Goal: Task Accomplishment & Management: Complete application form

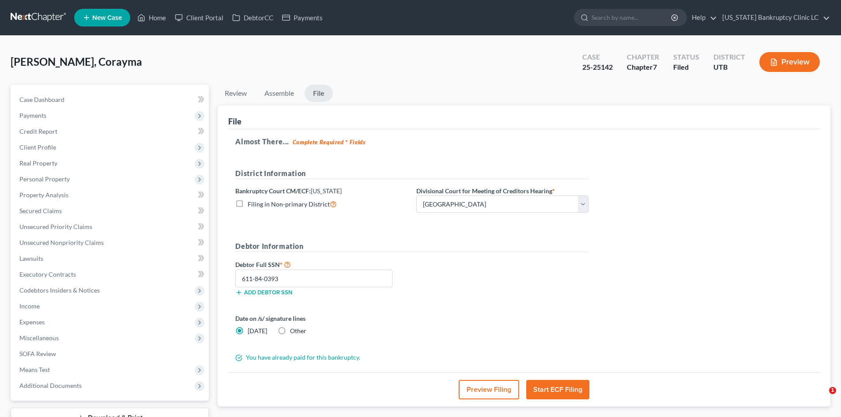
select select "0"
click at [197, 58] on div "[PERSON_NAME], Corayma Upgraded Case 25-25142 Chapter Chapter 7 Status Filed Di…" at bounding box center [421, 65] width 820 height 38
click at [162, 23] on link "Home" at bounding box center [152, 18] width 38 height 16
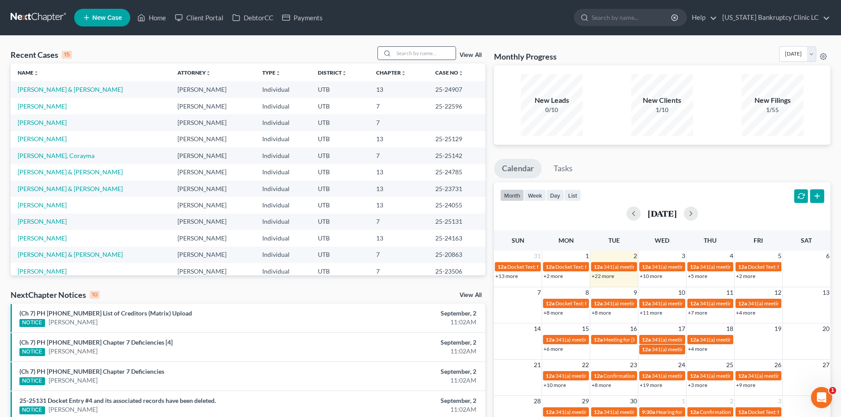
click at [431, 53] on input "search" at bounding box center [425, 53] width 62 height 13
paste input "25-23589"
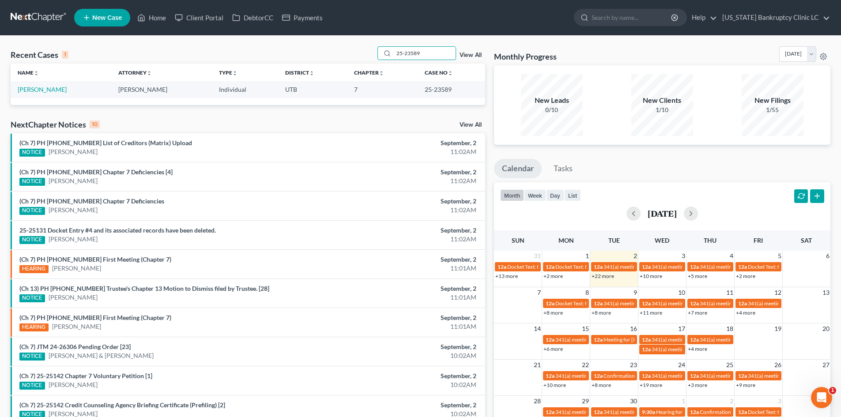
type input "25-23589"
drag, startPoint x: 42, startPoint y: 94, endPoint x: 44, endPoint y: 87, distance: 6.6
click at [43, 87] on link "[PERSON_NAME]" at bounding box center [42, 90] width 49 height 8
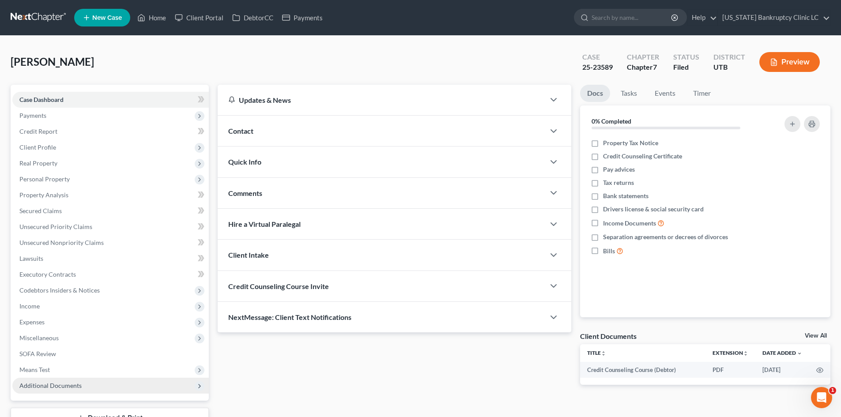
click at [93, 385] on span "Additional Documents" at bounding box center [110, 386] width 196 height 16
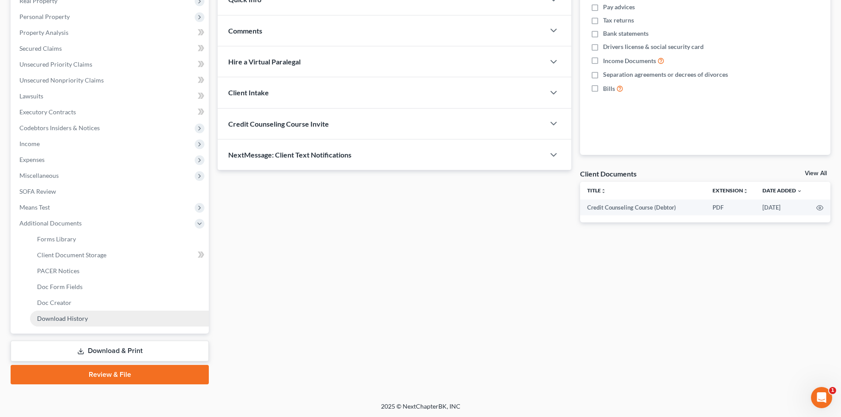
scroll to position [163, 0]
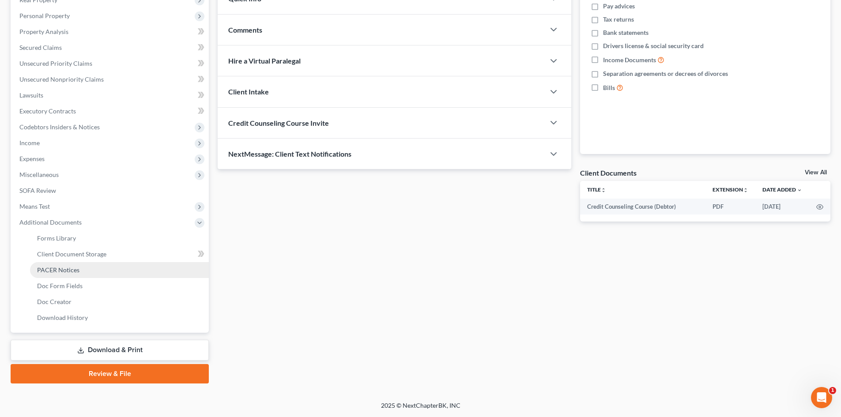
click at [84, 276] on link "PACER Notices" at bounding box center [119, 270] width 179 height 16
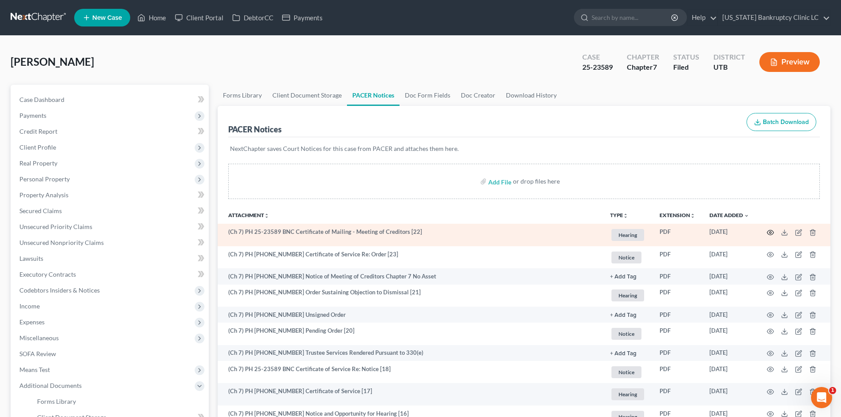
click at [770, 232] on circle "button" at bounding box center [771, 233] width 2 height 2
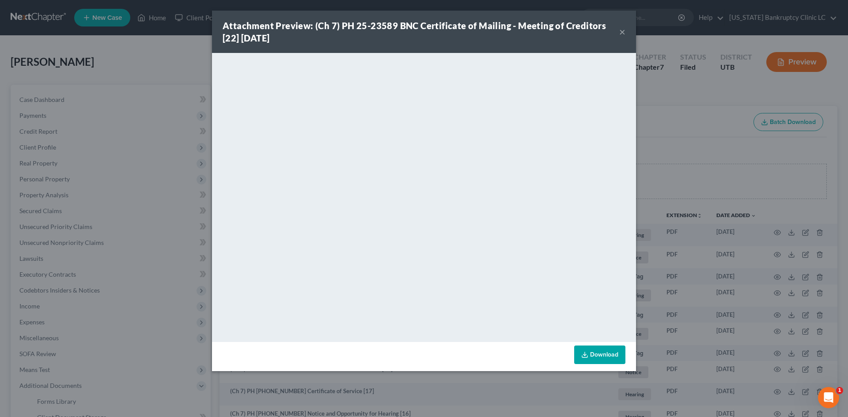
click at [623, 31] on button "×" at bounding box center [622, 31] width 6 height 11
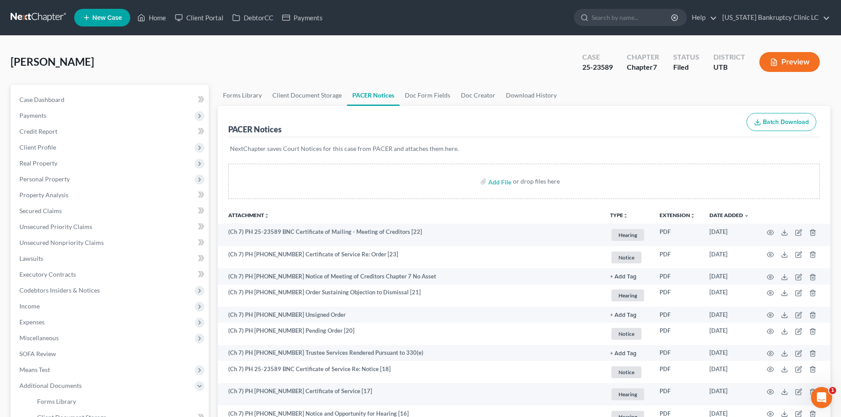
click at [199, 62] on div "[PERSON_NAME] Upgraded Case 25-23589 Chapter Chapter 7 Status Filed District [G…" at bounding box center [421, 65] width 820 height 38
click at [159, 21] on link "Home" at bounding box center [152, 18] width 38 height 16
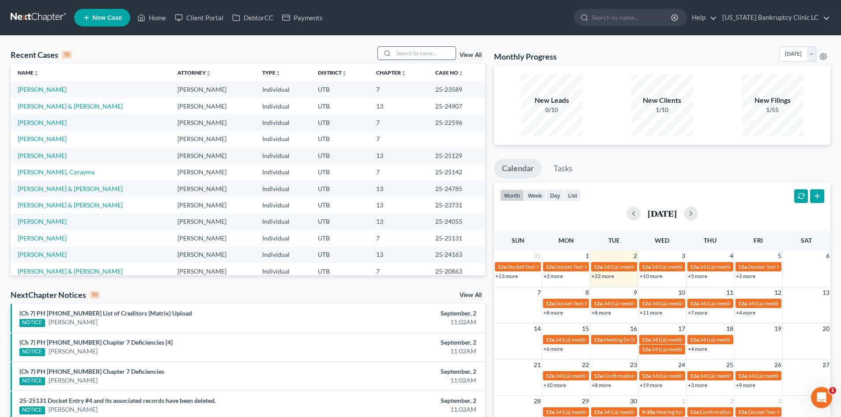
click at [414, 50] on input "search" at bounding box center [425, 53] width 62 height 13
paste input "25-23237"
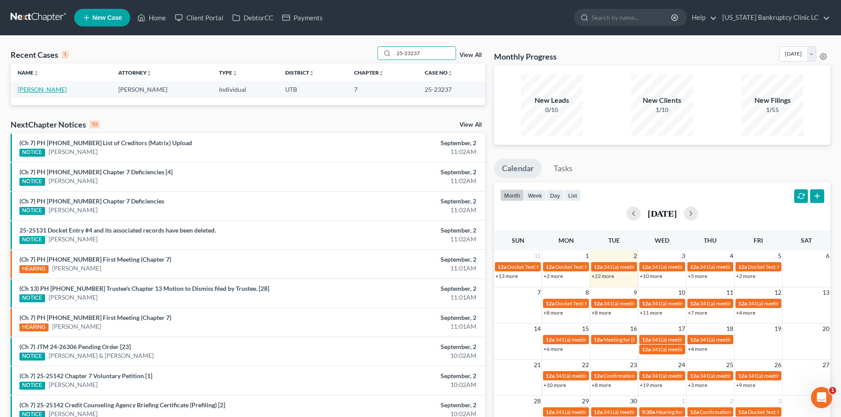
type input "25-23237"
click at [39, 87] on link "[PERSON_NAME]" at bounding box center [42, 90] width 49 height 8
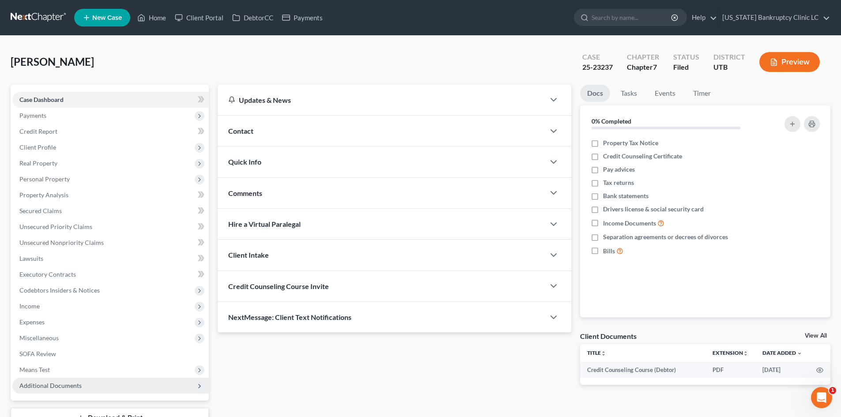
click at [66, 387] on span "Additional Documents" at bounding box center [50, 386] width 62 height 8
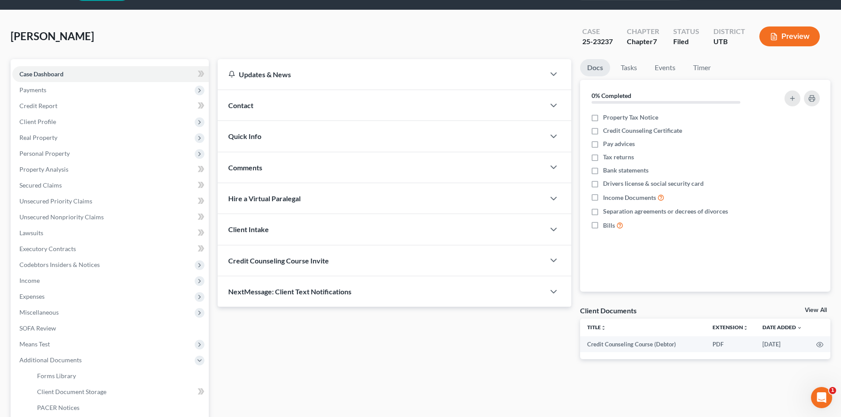
scroll to position [132, 0]
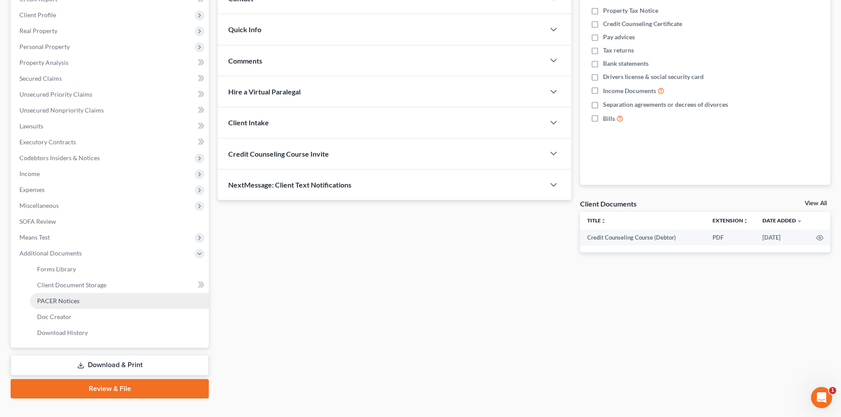
click at [82, 303] on link "PACER Notices" at bounding box center [119, 301] width 179 height 16
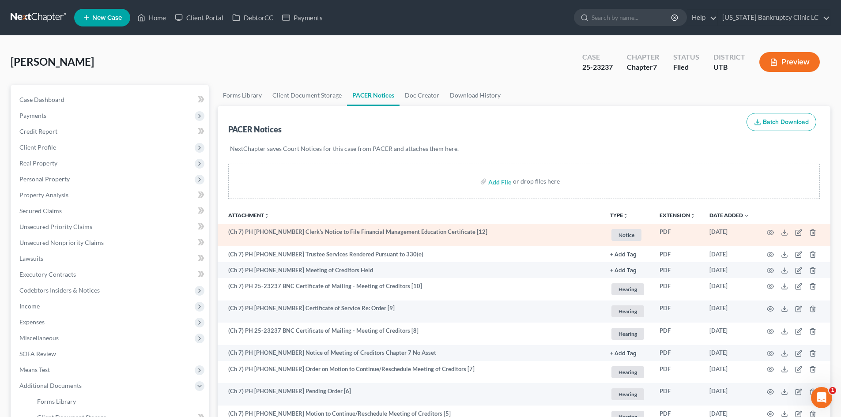
click at [775, 235] on td at bounding box center [793, 235] width 74 height 23
click at [772, 233] on icon "button" at bounding box center [770, 232] width 7 height 7
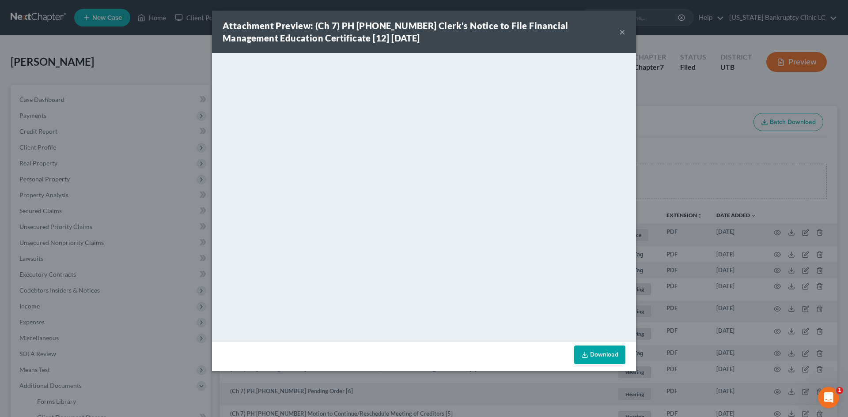
click at [623, 30] on button "×" at bounding box center [622, 31] width 6 height 11
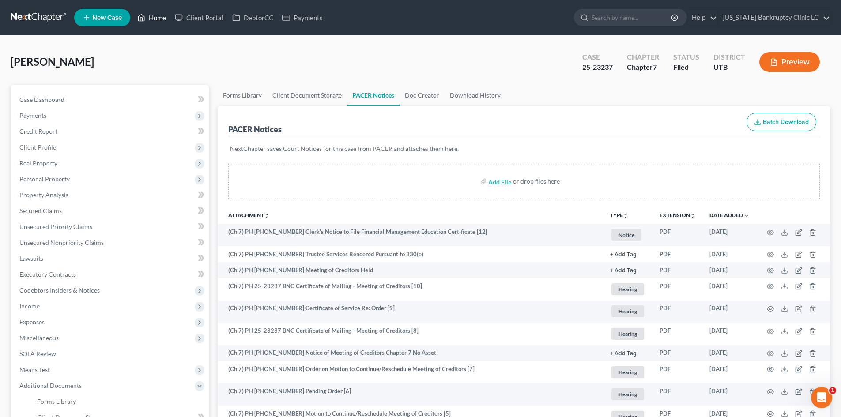
click at [136, 17] on link "Home" at bounding box center [152, 18] width 38 height 16
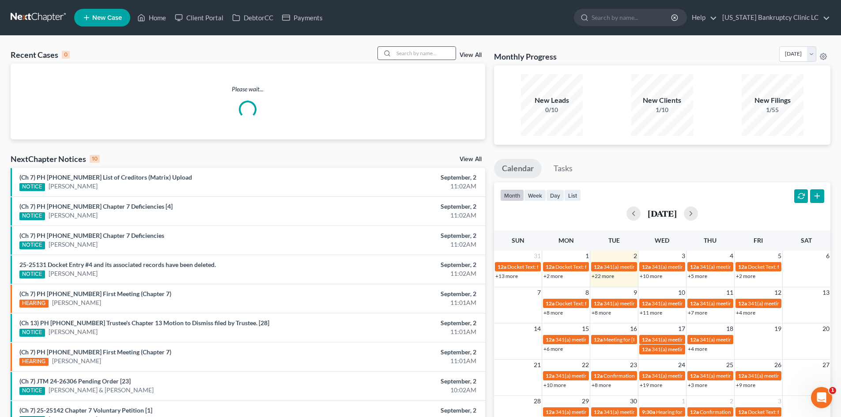
click at [436, 53] on input "search" at bounding box center [425, 53] width 62 height 13
paste input "25-23506"
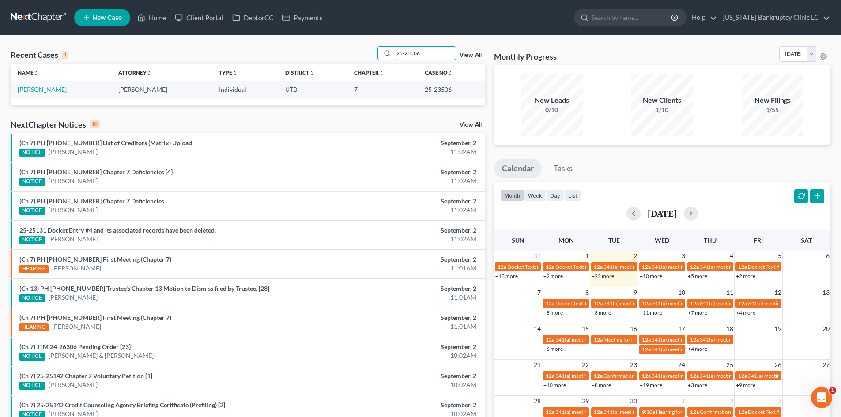
type input "25-23506"
click at [63, 91] on link "[PERSON_NAME]" at bounding box center [42, 90] width 49 height 8
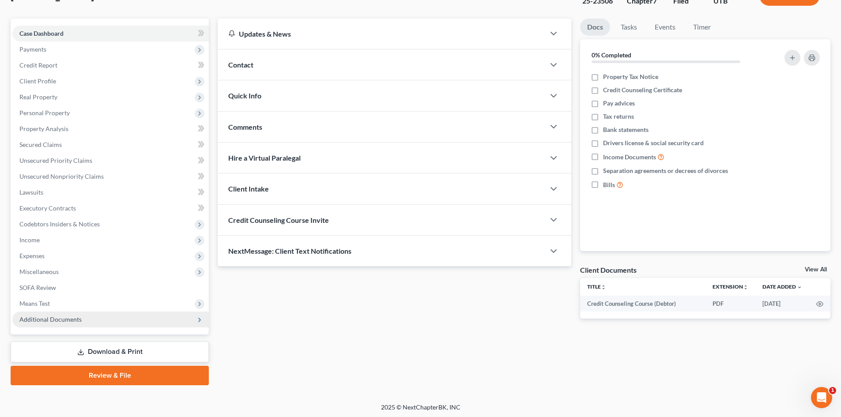
scroll to position [68, 0]
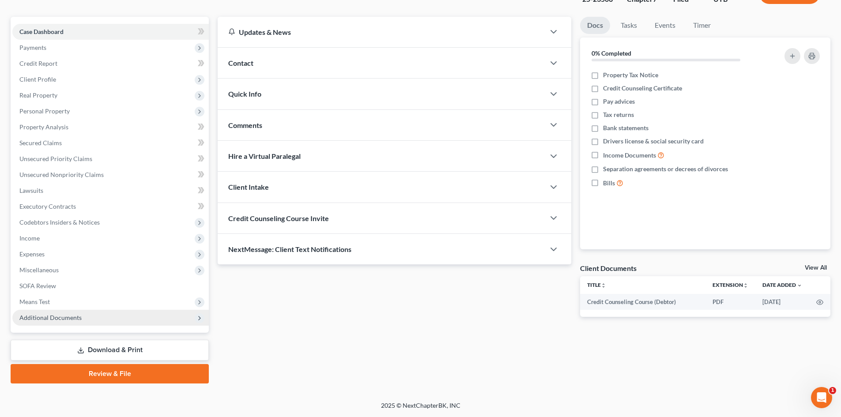
click at [88, 319] on span "Additional Documents" at bounding box center [110, 318] width 196 height 16
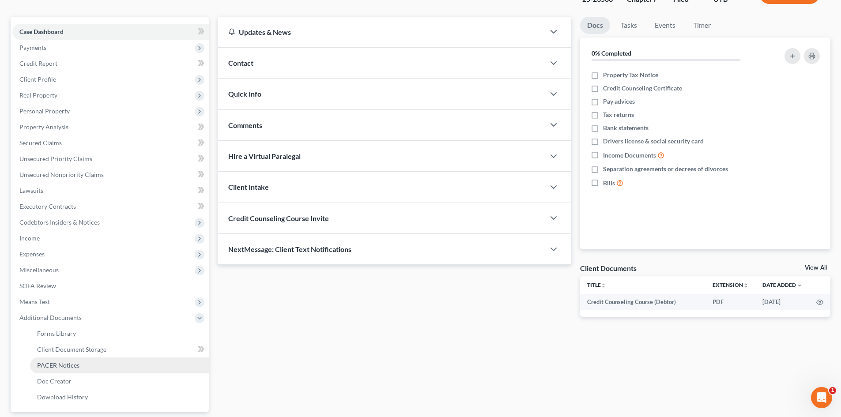
click at [91, 366] on link "PACER Notices" at bounding box center [119, 366] width 179 height 16
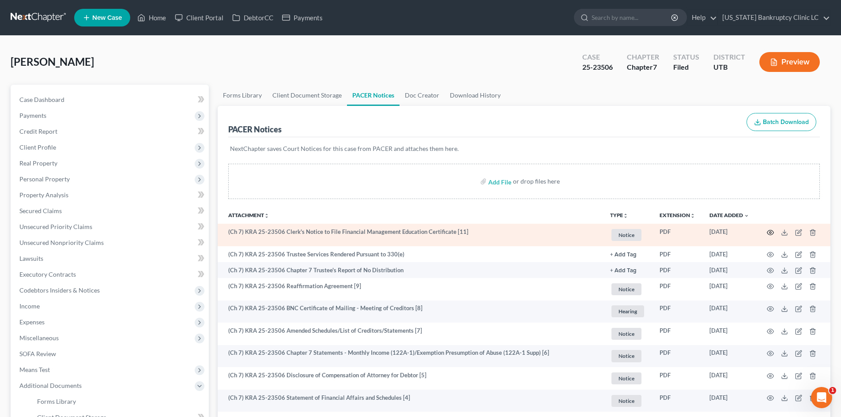
click at [768, 232] on icon "button" at bounding box center [770, 232] width 7 height 7
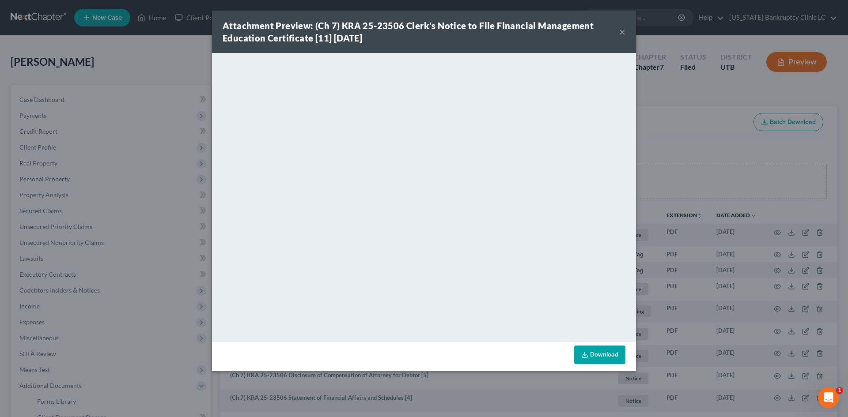
click at [628, 31] on div "Attachment Preview: (Ch 7) KRA 25-23506 Clerk's Notice to File Financial Manage…" at bounding box center [424, 32] width 424 height 42
click at [623, 30] on button "×" at bounding box center [622, 31] width 6 height 11
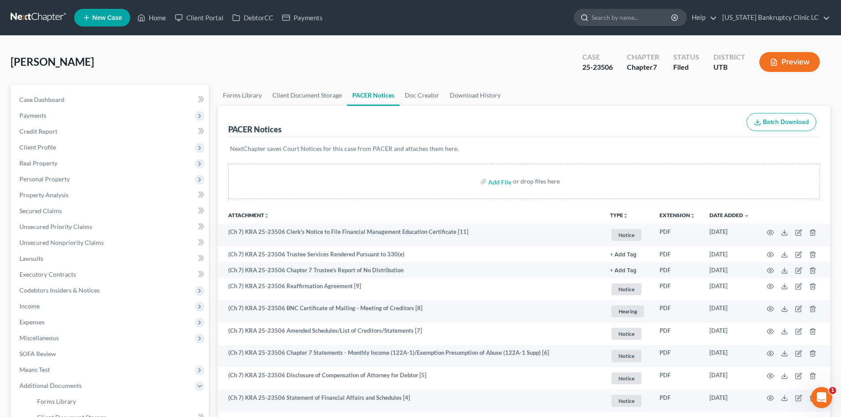
click at [654, 18] on input "search" at bounding box center [632, 17] width 81 height 16
click at [156, 18] on link "Home" at bounding box center [152, 18] width 38 height 16
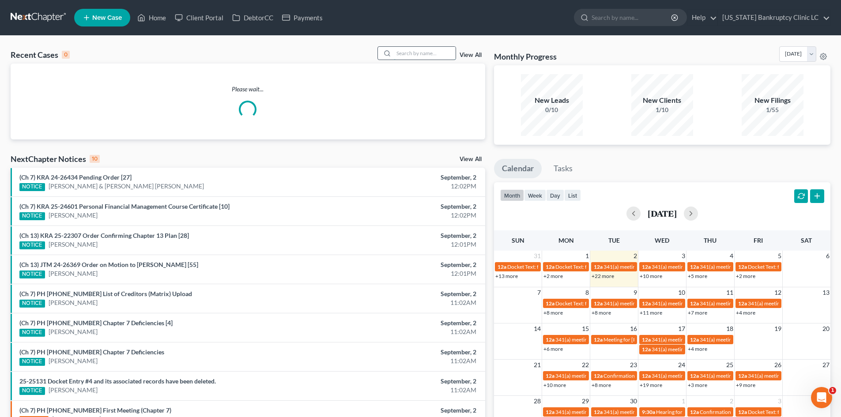
click at [414, 55] on input "search" at bounding box center [425, 53] width 62 height 13
paste input "25-24906"
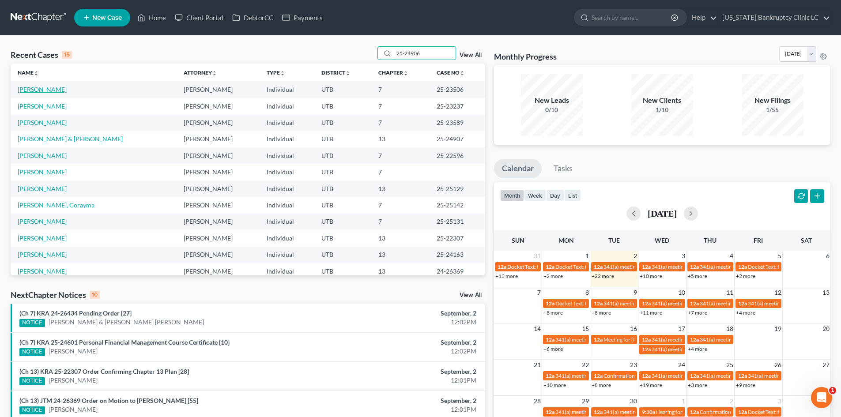
type input "25-24906"
click at [31, 91] on link "[PERSON_NAME]" at bounding box center [42, 90] width 49 height 8
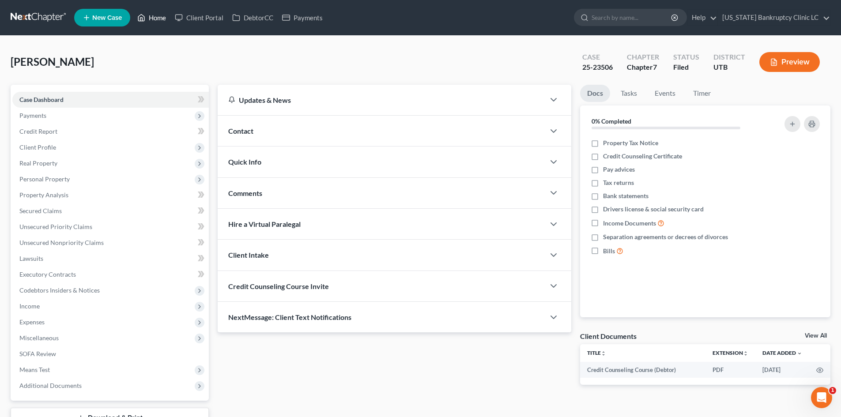
click at [157, 23] on link "Home" at bounding box center [152, 18] width 38 height 16
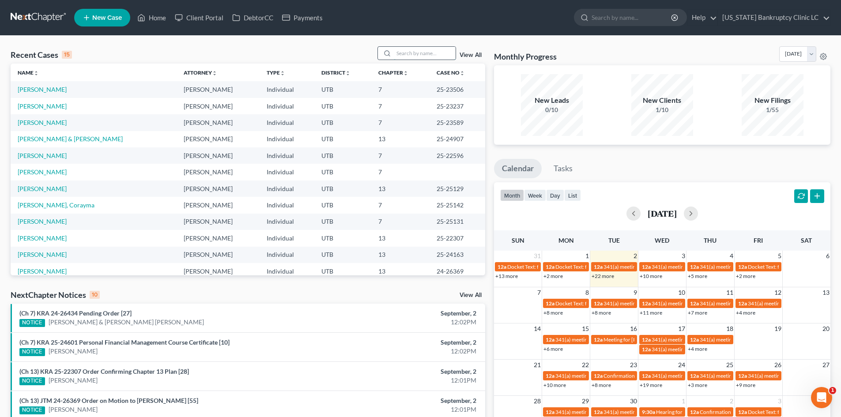
click at [405, 57] on input "search" at bounding box center [425, 53] width 62 height 13
type input "v"
paste input "25-24906"
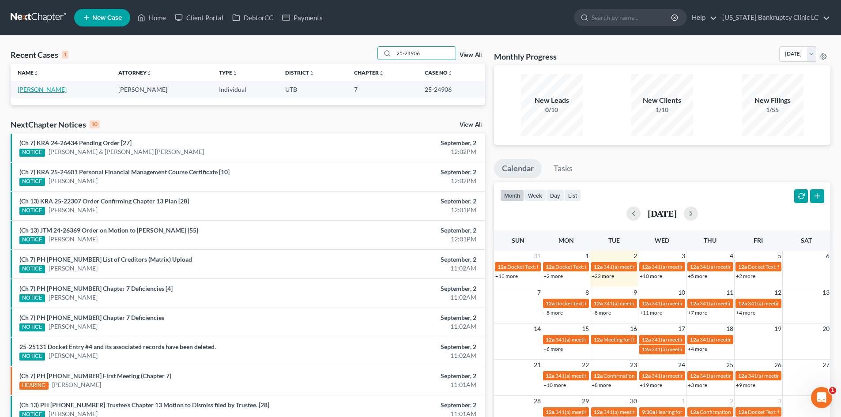
type input "25-24906"
click at [35, 91] on link "[PERSON_NAME]" at bounding box center [42, 90] width 49 height 8
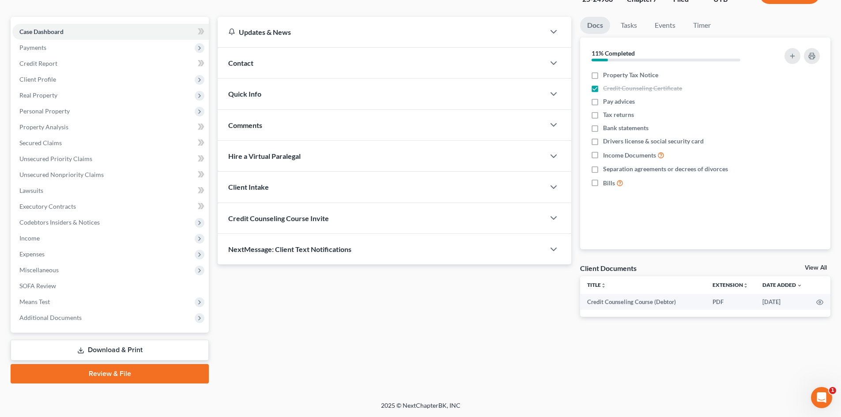
click at [107, 381] on link "Review & File" at bounding box center [110, 373] width 198 height 19
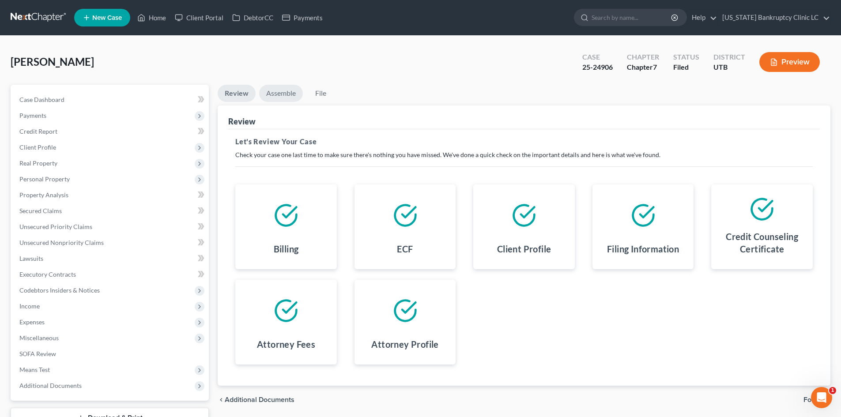
click at [291, 95] on link "Assemble" at bounding box center [281, 93] width 44 height 17
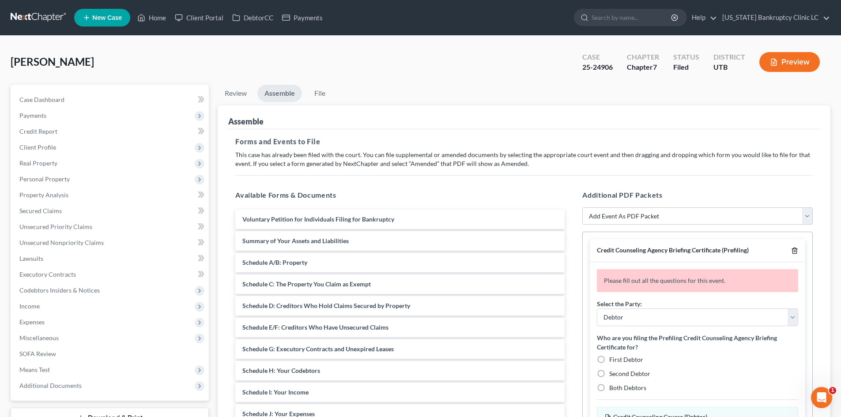
click at [796, 249] on icon "button" at bounding box center [794, 250] width 7 height 7
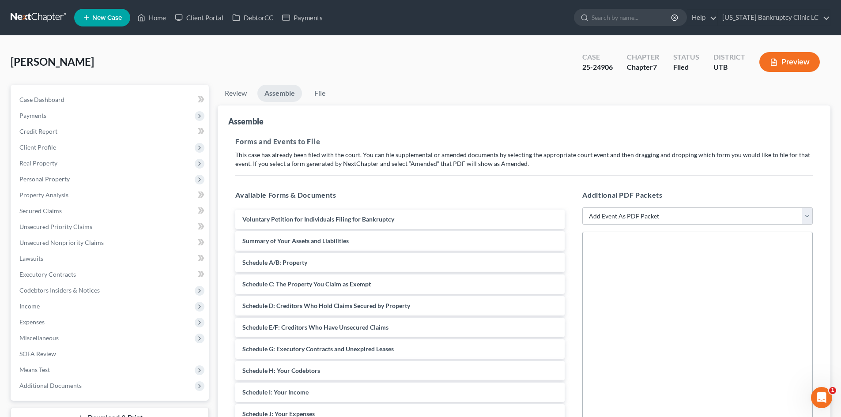
click at [616, 218] on select "Add Event As PDF Packet Affidavit/Declaration Amended Document Amended Schedule…" at bounding box center [697, 217] width 230 height 18
select select "11"
click at [582, 208] on select "Add Event As PDF Packet Affidavit/Declaration Amended Document Amended Schedule…" at bounding box center [697, 217] width 230 height 18
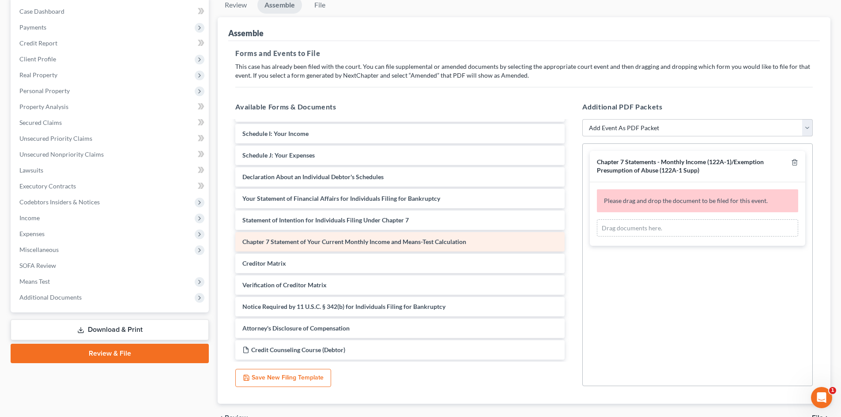
scroll to position [149, 0]
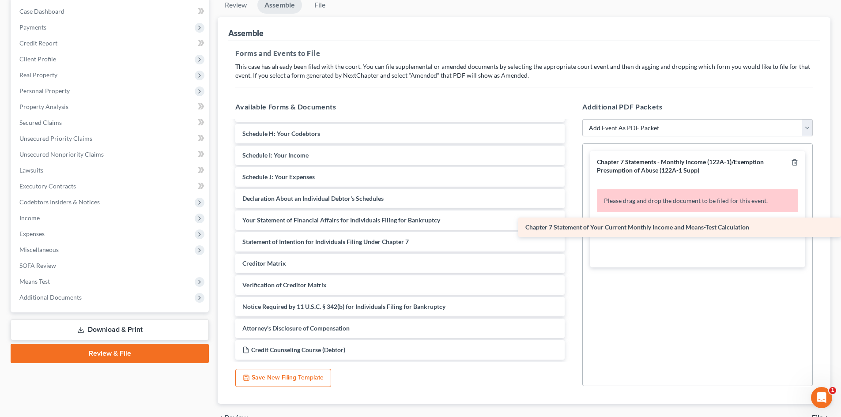
drag, startPoint x: 342, startPoint y: 246, endPoint x: 725, endPoint y: 231, distance: 383.1
click at [572, 231] on div "Chapter 7 Statement of Your Current Monthly Income and Means-Test Calculation V…" at bounding box center [399, 166] width 343 height 387
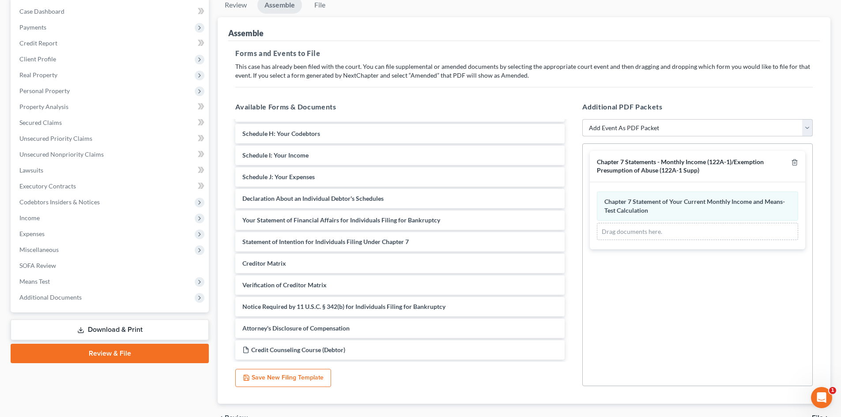
click at [632, 132] on select "Add Event As PDF Packet Affidavit/Declaration Amended Document Amended Schedule…" at bounding box center [697, 128] width 230 height 18
select select "19"
click at [582, 119] on select "Add Event As PDF Packet Affidavit/Declaration Amended Document Amended Schedule…" at bounding box center [697, 128] width 230 height 18
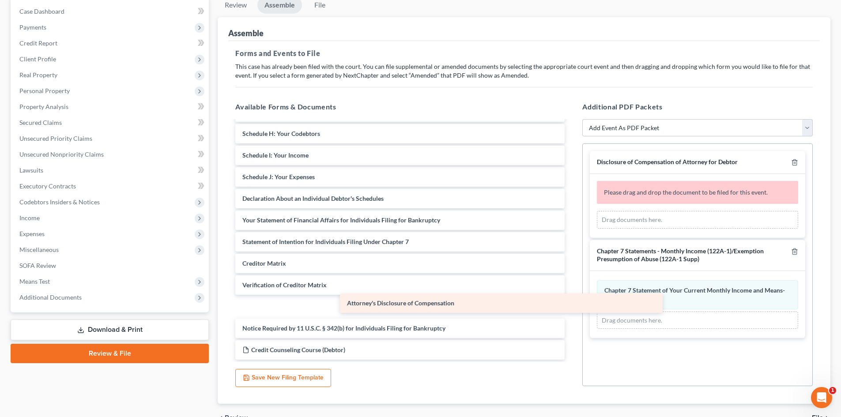
scroll to position [127, 0]
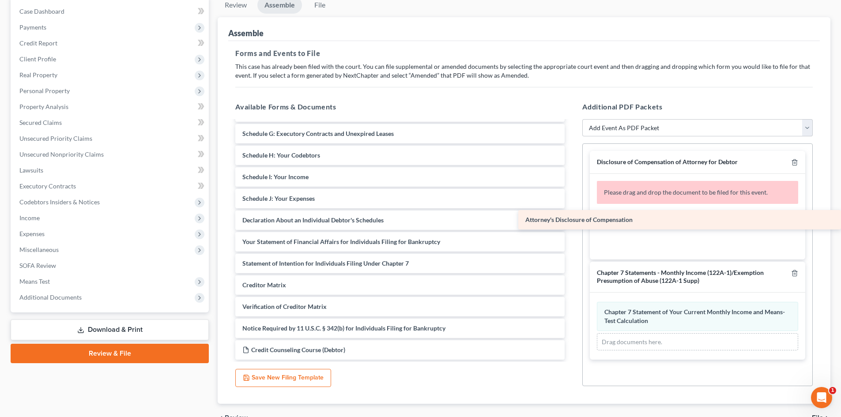
drag, startPoint x: 353, startPoint y: 326, endPoint x: 648, endPoint y: 209, distance: 317.3
click at [572, 209] on div "Attorney's Disclosure of Compensation Voluntary Petition for Individuals Filing…" at bounding box center [399, 177] width 343 height 366
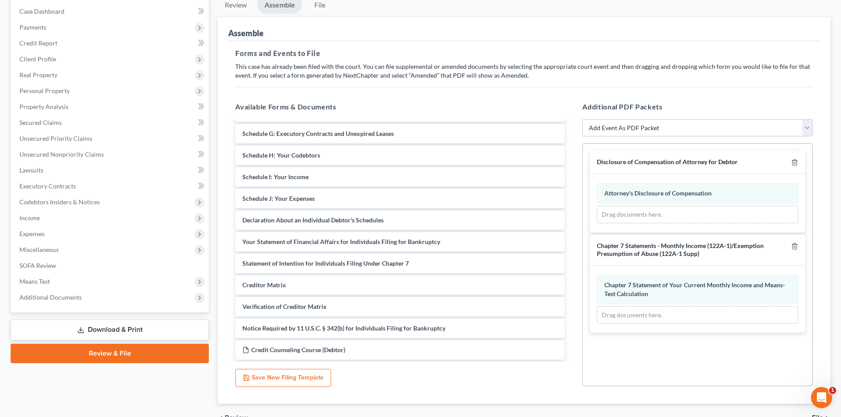
click at [635, 134] on select "Add Event As PDF Packet Affidavit/Declaration Amended Document Amended Schedule…" at bounding box center [697, 128] width 230 height 18
select select "47"
click at [582, 119] on select "Add Event As PDF Packet Affidavit/Declaration Amended Document Amended Schedule…" at bounding box center [697, 128] width 230 height 18
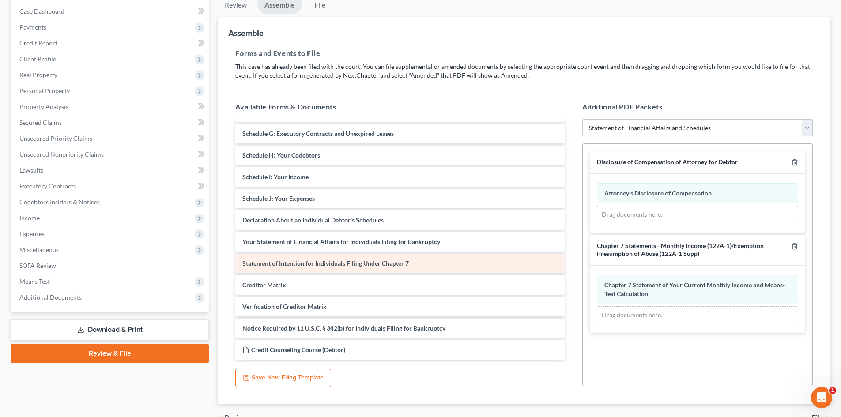
select select
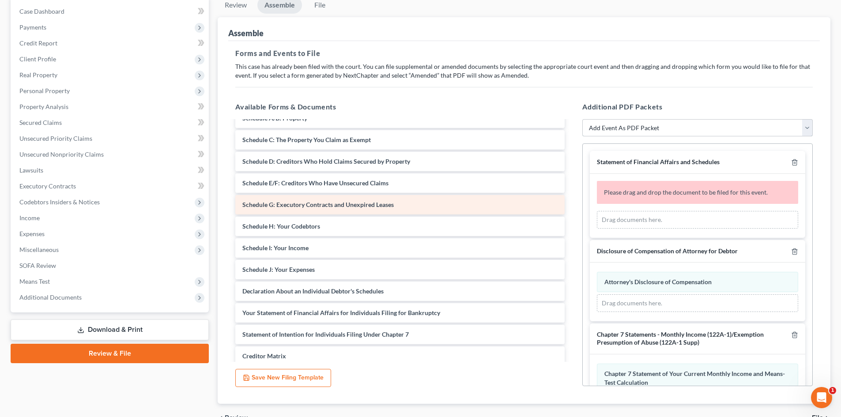
scroll to position [0, 0]
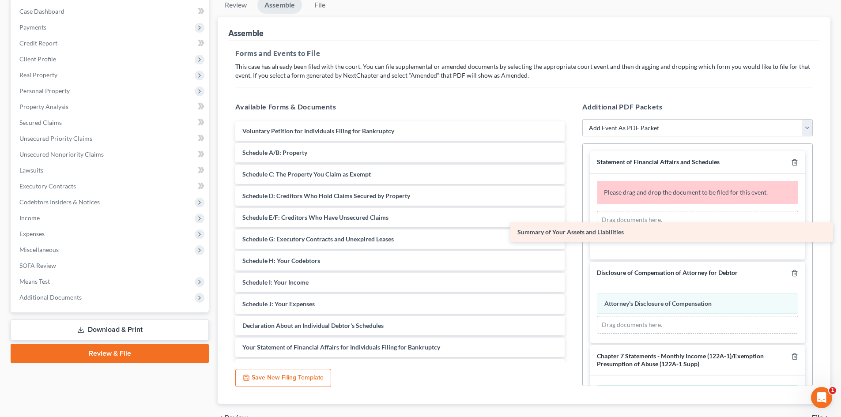
drag, startPoint x: 339, startPoint y: 148, endPoint x: 614, endPoint y: 227, distance: 286.3
click at [572, 227] on div "Summary of Your Assets and Liabilities Voluntary Petition for Individuals Filin…" at bounding box center [399, 293] width 343 height 344
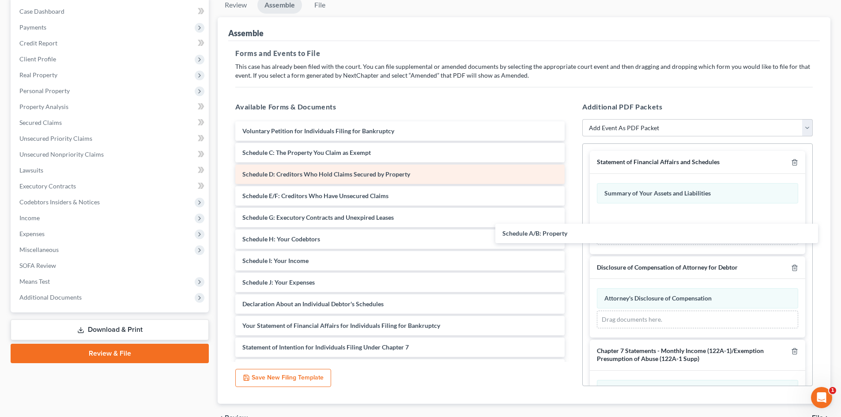
drag, startPoint x: 329, startPoint y: 151, endPoint x: 404, endPoint y: 181, distance: 80.9
click at [572, 228] on div "Schedule A/B: Property Voluntary Petition for Individuals Filing for Bankruptcy…" at bounding box center [399, 282] width 343 height 322
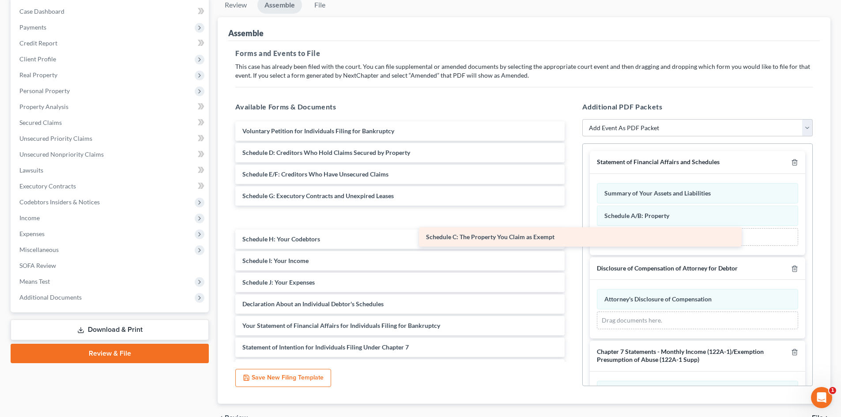
drag, startPoint x: 335, startPoint y: 154, endPoint x: 578, endPoint y: 229, distance: 254.6
click at [572, 229] on div "Schedule C: The Property You Claim as Exempt Voluntary Petition for Individuals…" at bounding box center [399, 282] width 343 height 322
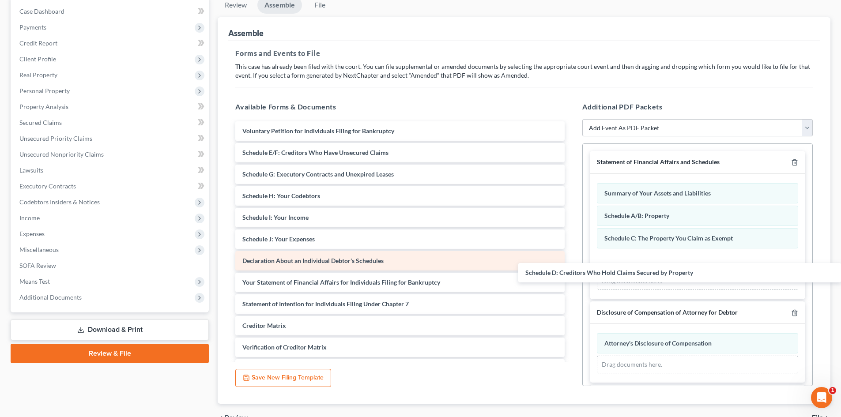
drag, startPoint x: 292, startPoint y: 154, endPoint x: 546, endPoint y: 251, distance: 272.0
click at [572, 272] on div "Schedule D: Creditors Who Hold Claims Secured by Property Voluntary Petition fo…" at bounding box center [399, 260] width 343 height 279
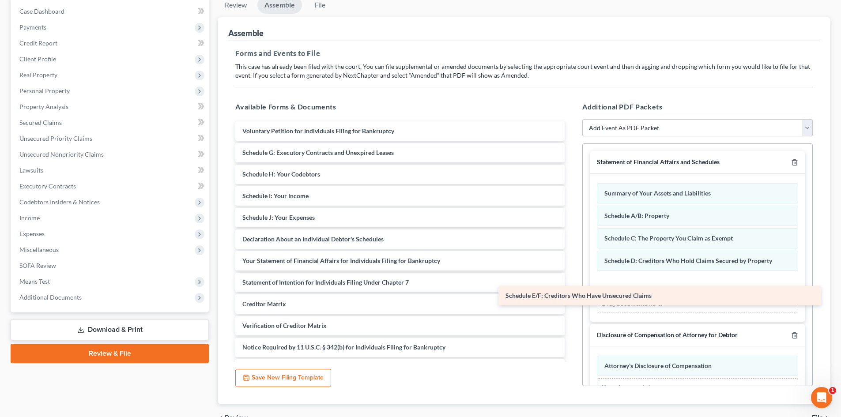
drag, startPoint x: 309, startPoint y: 157, endPoint x: 572, endPoint y: 300, distance: 299.5
click at [572, 300] on div "Schedule E/F: Creditors Who Have Unsecured Claims Voluntary Petition for Indivi…" at bounding box center [399, 249] width 343 height 257
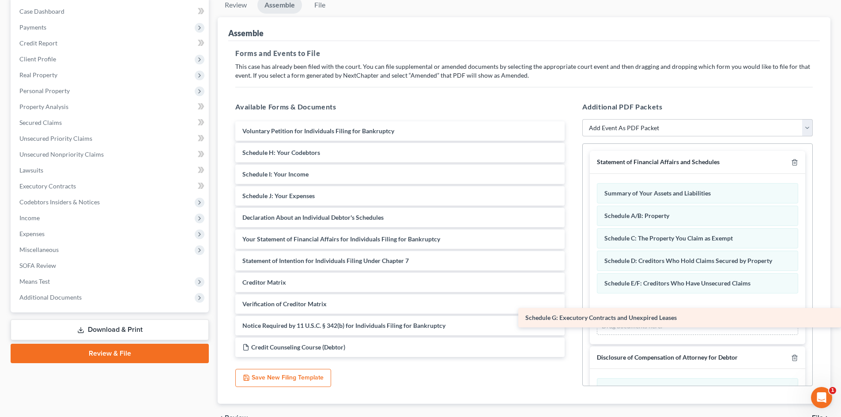
drag, startPoint x: 298, startPoint y: 153, endPoint x: 597, endPoint y: 318, distance: 341.1
click at [572, 318] on div "Schedule G: Executory Contracts and Unexpired Leases Voluntary Petition for Ind…" at bounding box center [399, 239] width 343 height 236
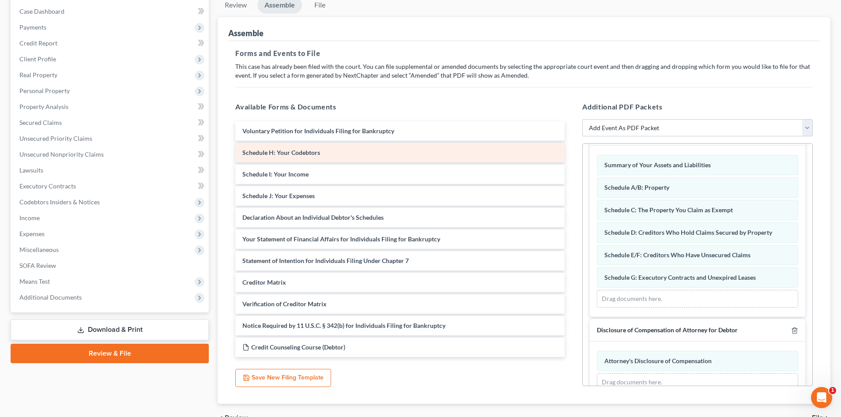
scroll to position [44, 0]
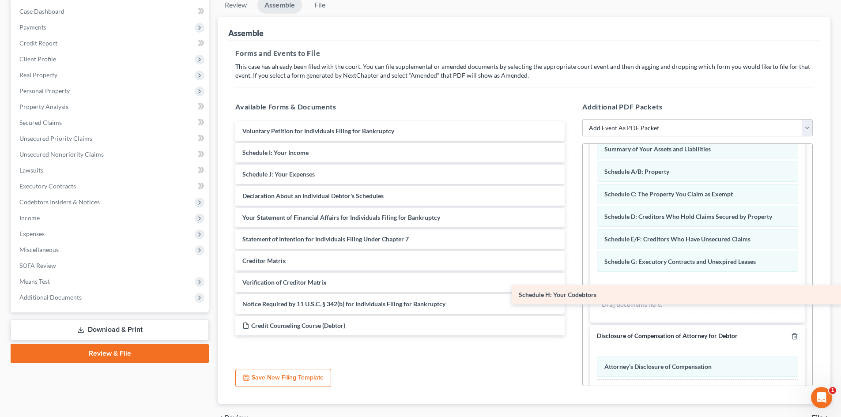
drag, startPoint x: 290, startPoint y: 148, endPoint x: 623, endPoint y: 291, distance: 362.4
click at [572, 291] on div "Schedule H: Your Codebtors Voluntary Petition for Individuals Filing for Bankru…" at bounding box center [399, 228] width 343 height 214
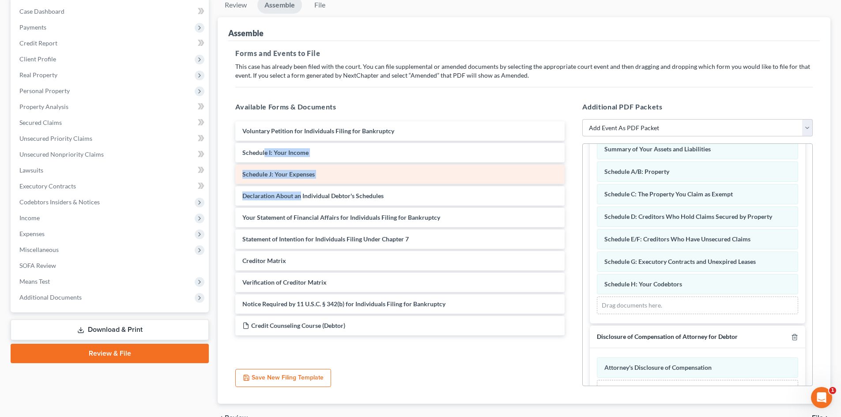
drag, startPoint x: 265, startPoint y: 141, endPoint x: 300, endPoint y: 174, distance: 47.2
click at [302, 189] on div "Voluntary Petition for Individuals Filing for Bankruptcy Schedule I: Your Incom…" at bounding box center [399, 228] width 343 height 214
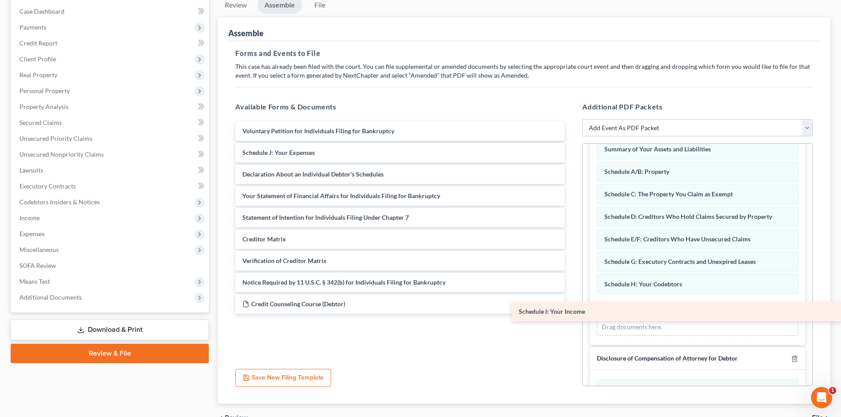
drag, startPoint x: 291, startPoint y: 149, endPoint x: 643, endPoint y: 308, distance: 386.5
click at [572, 308] on div "Schedule I: Your Income Voluntary Petition for Individuals Filing for Bankruptc…" at bounding box center [399, 217] width 343 height 192
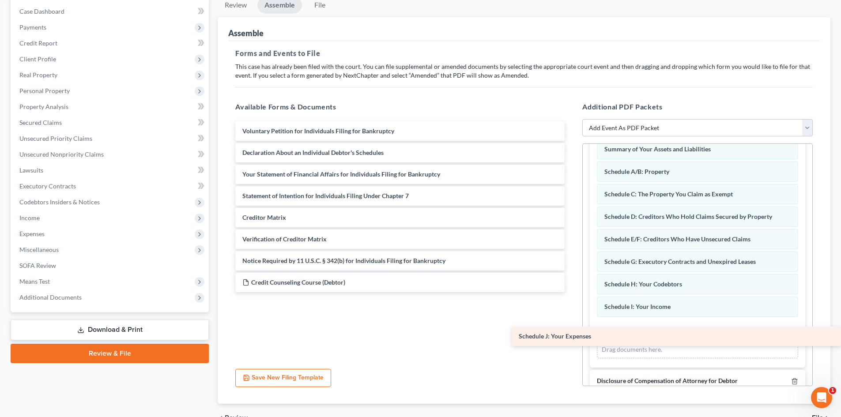
drag, startPoint x: 348, startPoint y: 157, endPoint x: 633, endPoint y: 341, distance: 338.5
click at [572, 292] on div "Schedule J: Your Expenses Voluntary Petition for Individuals Filing for Bankrup…" at bounding box center [399, 206] width 343 height 171
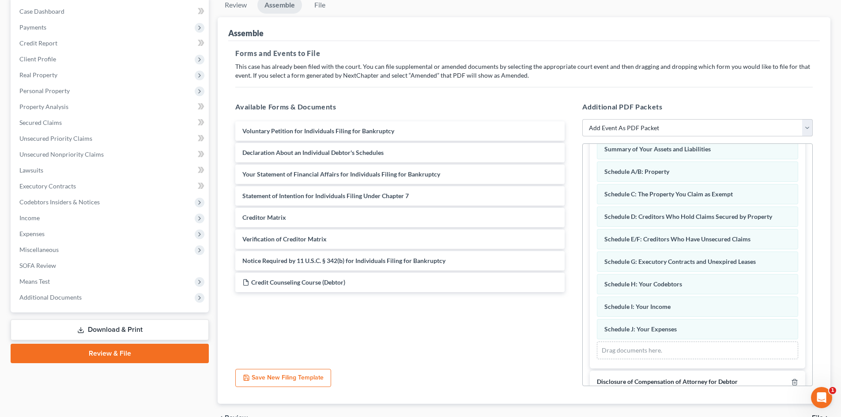
click at [495, 103] on h5 "Available Forms & Documents" at bounding box center [399, 107] width 329 height 11
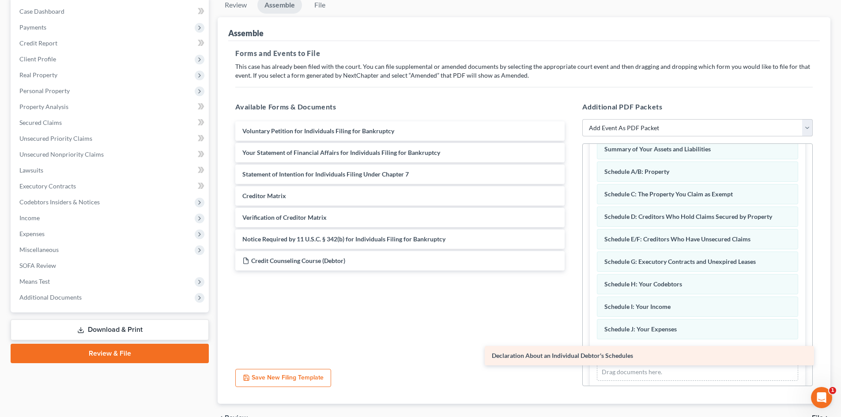
drag, startPoint x: 356, startPoint y: 157, endPoint x: 608, endPoint y: 358, distance: 322.3
click at [572, 271] on div "Declaration About an Individual Debtor's Schedules Voluntary Petition for Indiv…" at bounding box center [399, 195] width 343 height 149
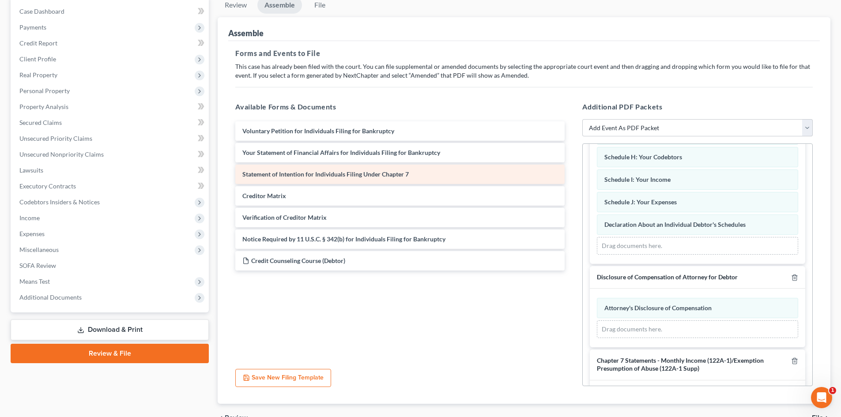
scroll to position [177, 0]
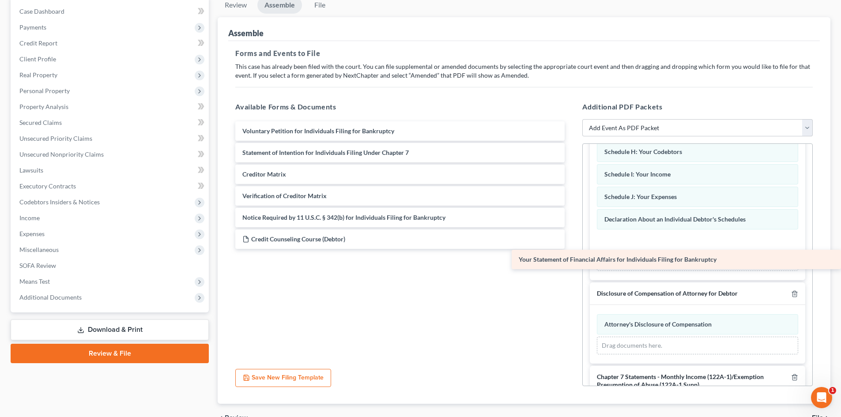
drag, startPoint x: 302, startPoint y: 149, endPoint x: 614, endPoint y: 256, distance: 329.5
click at [572, 249] on div "Your Statement of Financial Affairs for Individuals Filing for Bankruptcy Volun…" at bounding box center [399, 185] width 343 height 128
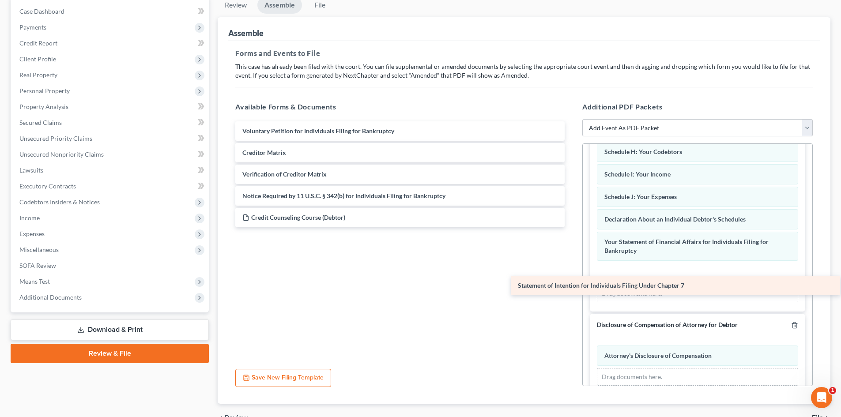
drag, startPoint x: 283, startPoint y: 156, endPoint x: 558, endPoint y: 289, distance: 305.9
click at [558, 227] on div "Statement of Intention for Individuals Filing Under Chapter 7 Voluntary Petitio…" at bounding box center [399, 174] width 343 height 106
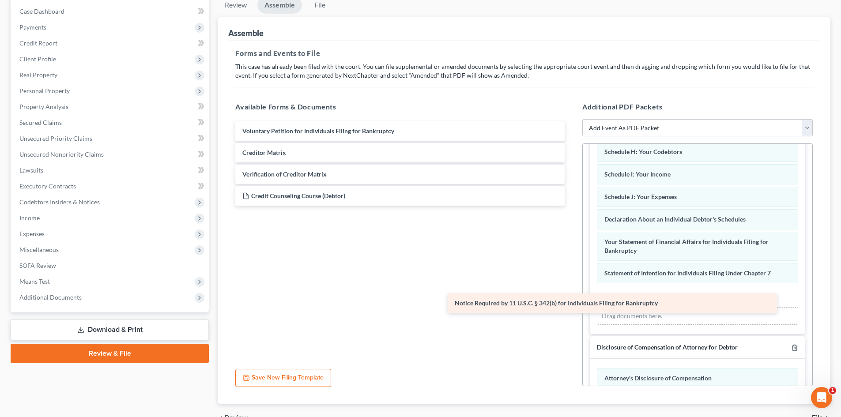
drag, startPoint x: 339, startPoint y: 200, endPoint x: 552, endPoint y: 307, distance: 239.1
click at [552, 206] on div "Notice Required by 11 U.S.C. § 342(b) for Individuals Filing for Bankruptcy Vol…" at bounding box center [399, 163] width 343 height 84
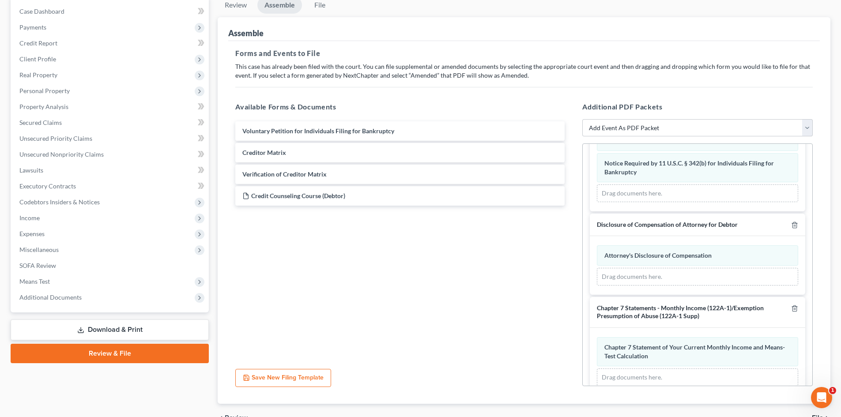
scroll to position [325, 0]
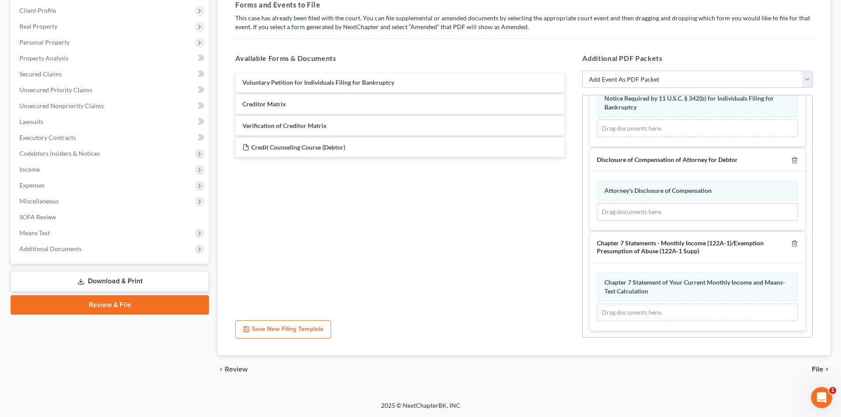
click at [819, 369] on span "File" at bounding box center [817, 369] width 11 height 7
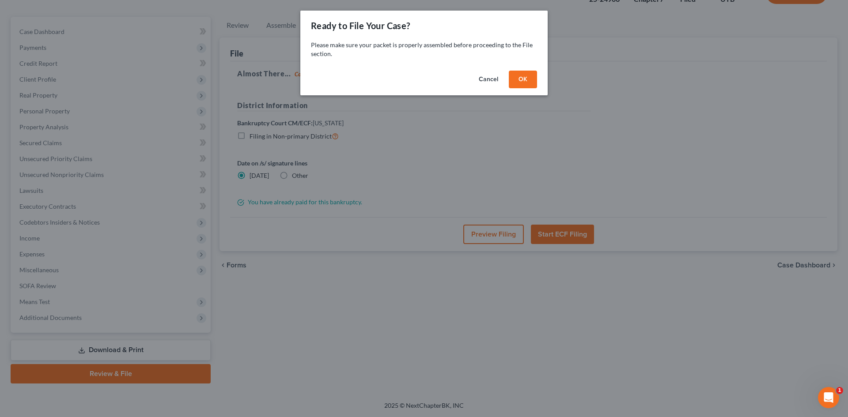
click at [527, 83] on button "OK" at bounding box center [523, 80] width 28 height 18
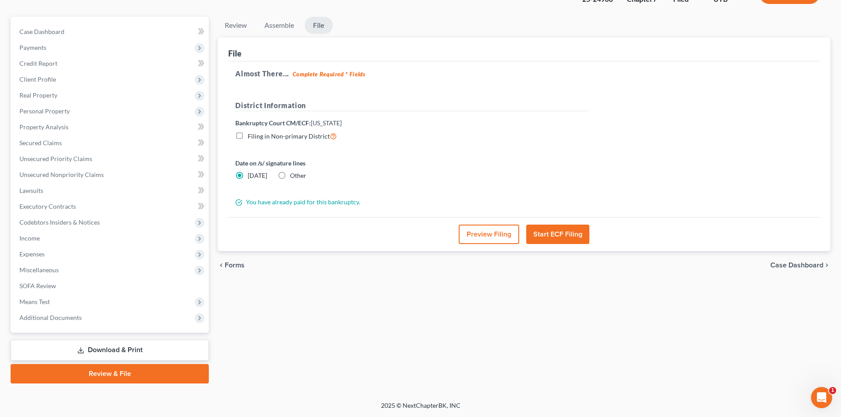
click at [562, 234] on button "Start ECF Filing" at bounding box center [557, 234] width 63 height 19
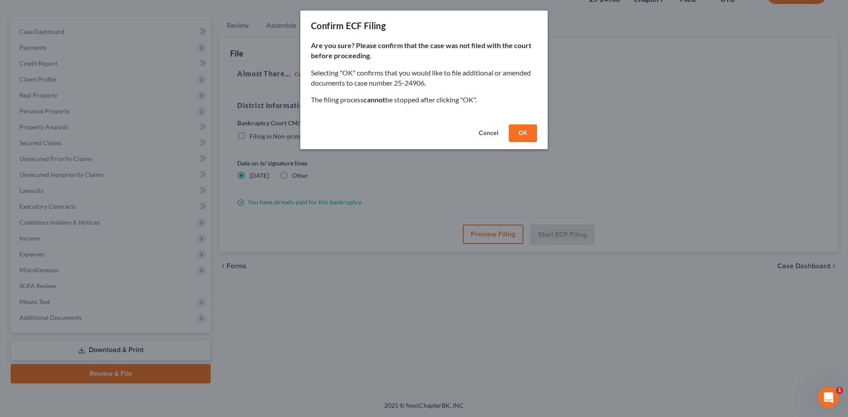
click at [521, 128] on button "OK" at bounding box center [523, 134] width 28 height 18
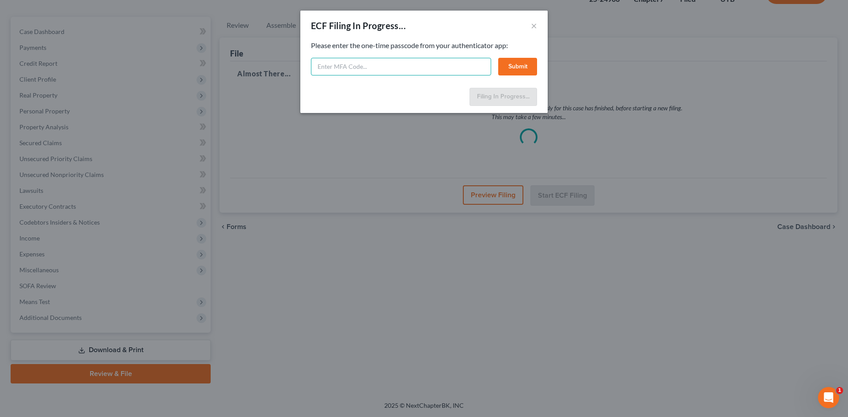
click at [445, 75] on input "text" at bounding box center [401, 67] width 180 height 18
type input "845628"
click at [517, 60] on button "Submit" at bounding box center [517, 67] width 39 height 18
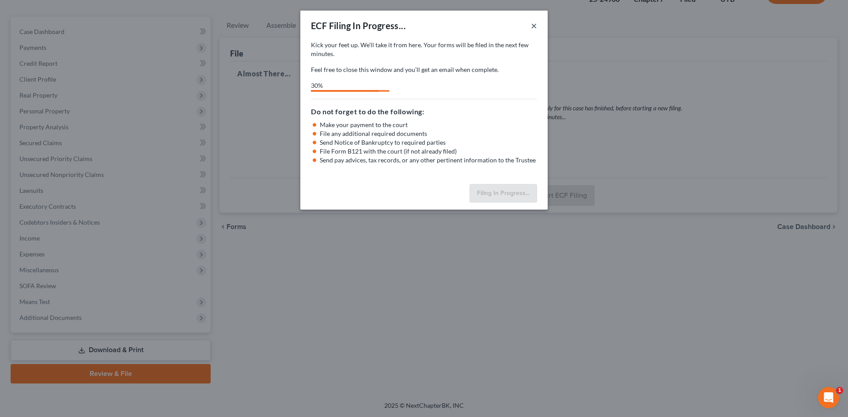
click at [533, 25] on button "×" at bounding box center [534, 25] width 6 height 11
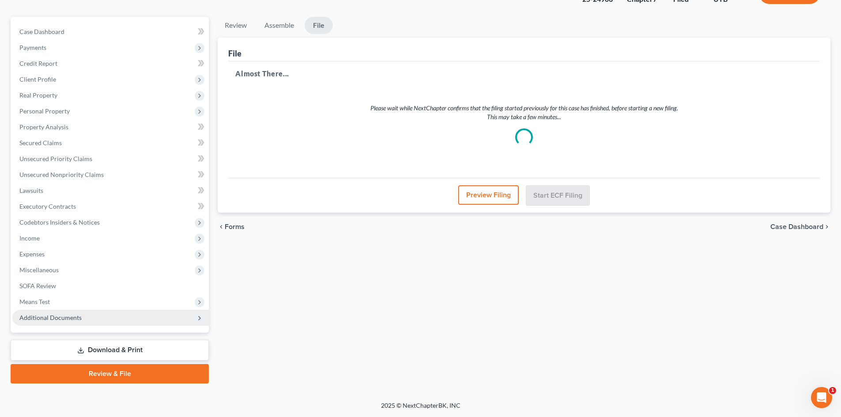
click at [99, 322] on span "Additional Documents" at bounding box center [110, 318] width 196 height 16
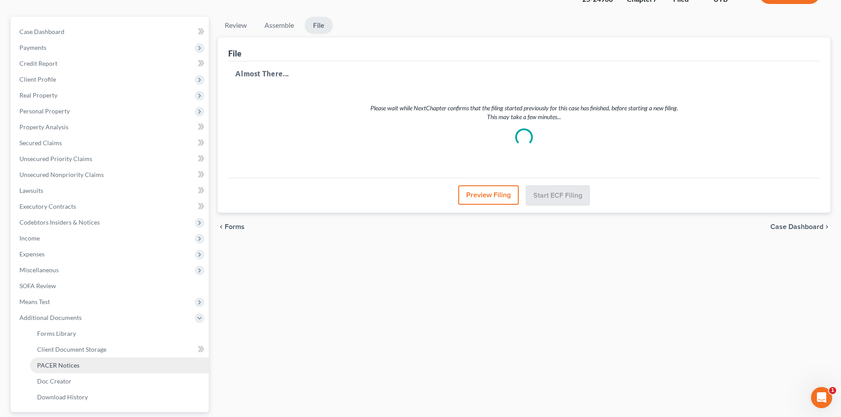
click at [89, 367] on link "PACER Notices" at bounding box center [119, 366] width 179 height 16
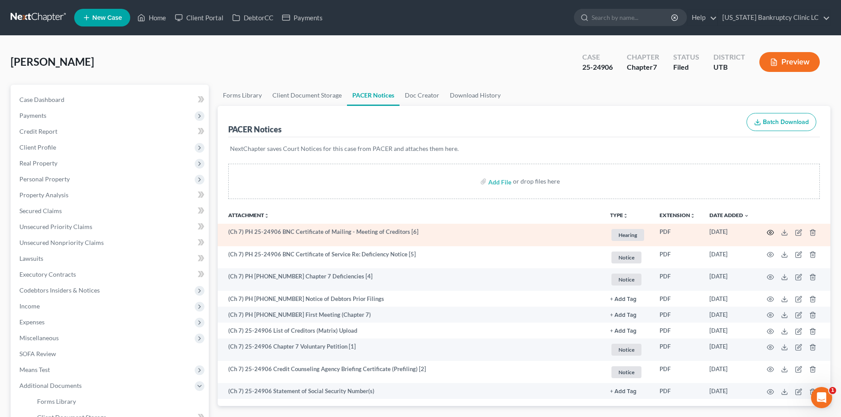
click at [770, 233] on icon "button" at bounding box center [770, 232] width 7 height 7
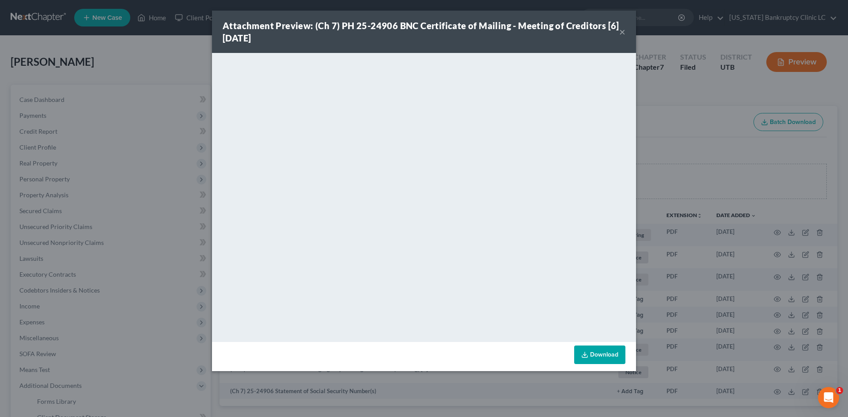
click at [620, 30] on button "×" at bounding box center [622, 31] width 6 height 11
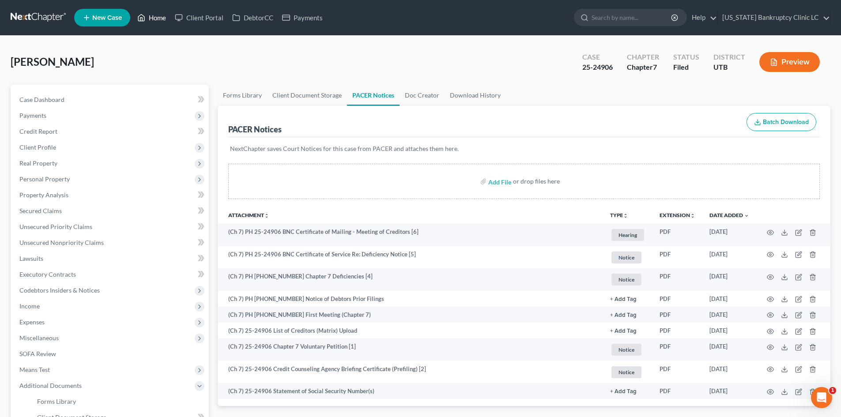
click at [166, 17] on link "Home" at bounding box center [152, 18] width 38 height 16
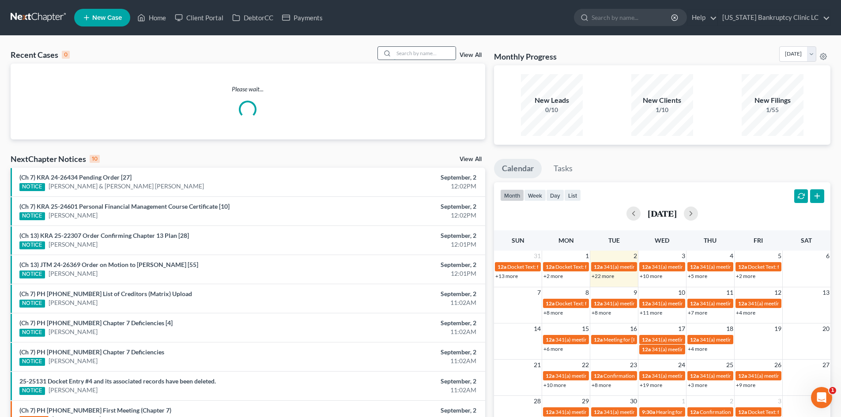
click at [414, 53] on input "search" at bounding box center [425, 53] width 62 height 13
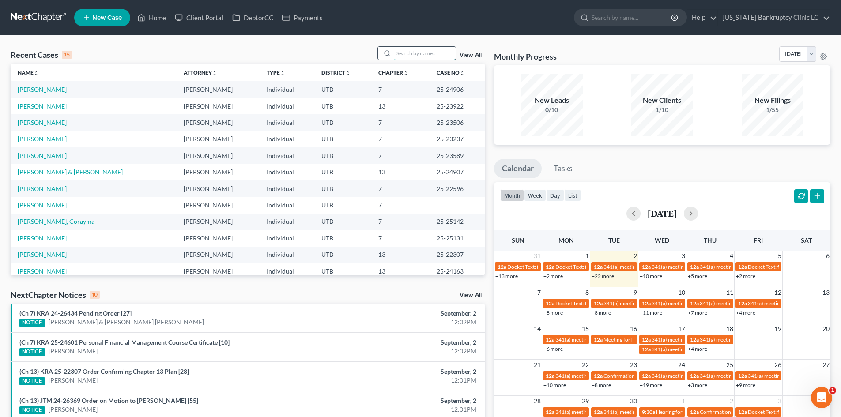
paste input "25-24848"
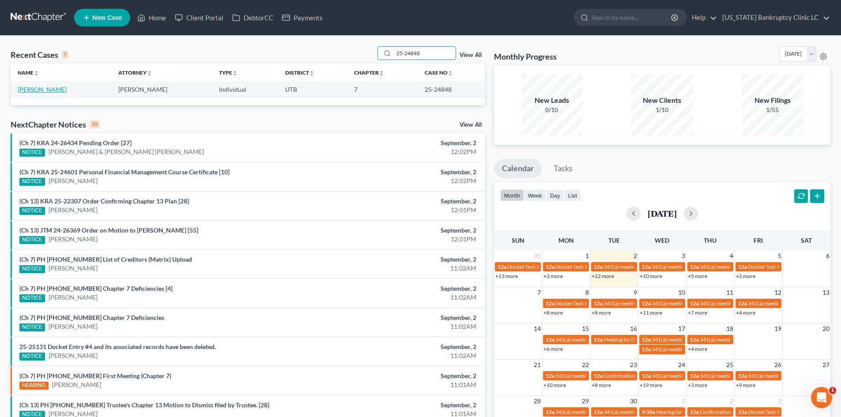
type input "25-24848"
click at [37, 88] on link "[PERSON_NAME]" at bounding box center [42, 90] width 49 height 8
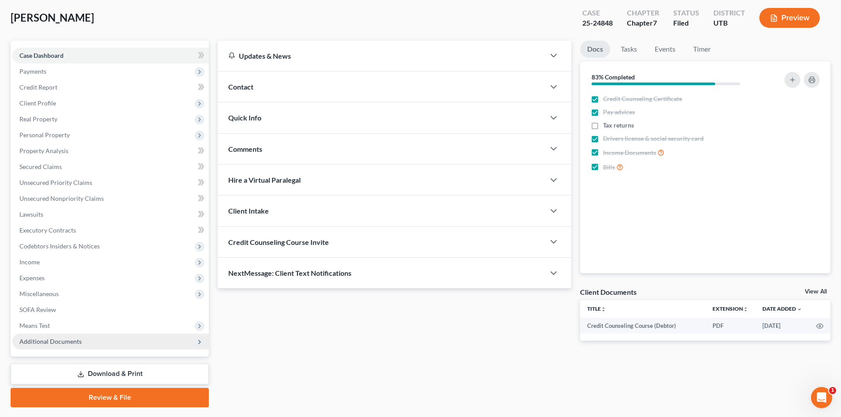
click at [65, 349] on span "Additional Documents" at bounding box center [110, 342] width 196 height 16
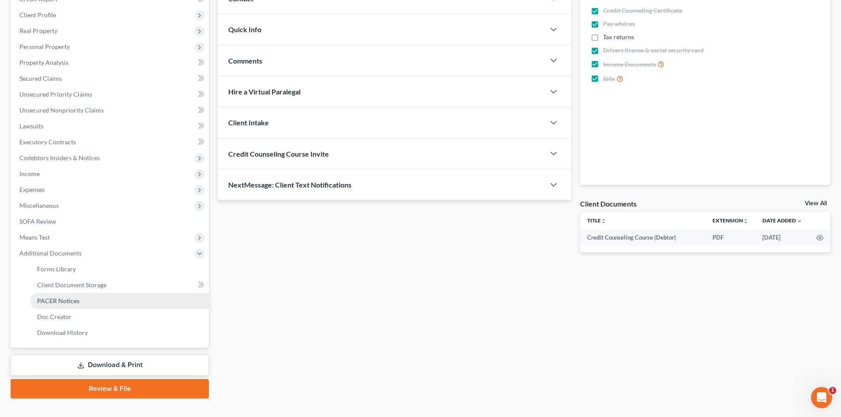
click at [75, 299] on span "PACER Notices" at bounding box center [58, 301] width 42 height 8
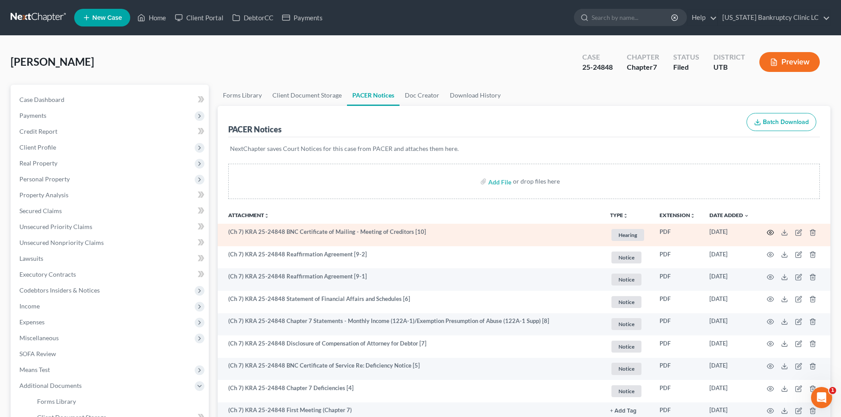
click at [767, 234] on icon "button" at bounding box center [770, 232] width 7 height 7
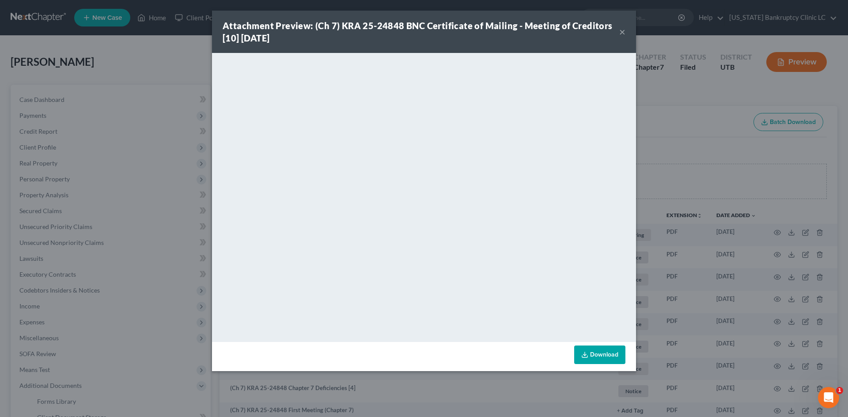
drag, startPoint x: 621, startPoint y: 30, endPoint x: 732, endPoint y: 102, distance: 132.5
click at [621, 30] on button "×" at bounding box center [622, 31] width 6 height 11
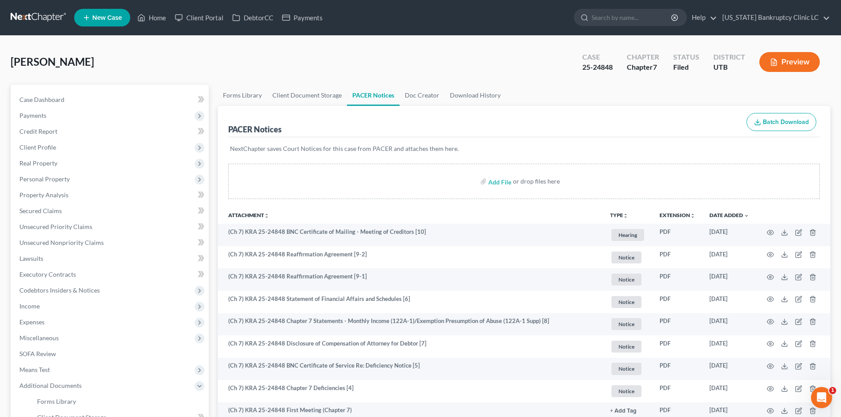
click at [134, 59] on div "[PERSON_NAME] Upgraded Case 25-24848 Chapter Chapter 7 Status Filed District UT…" at bounding box center [421, 65] width 820 height 38
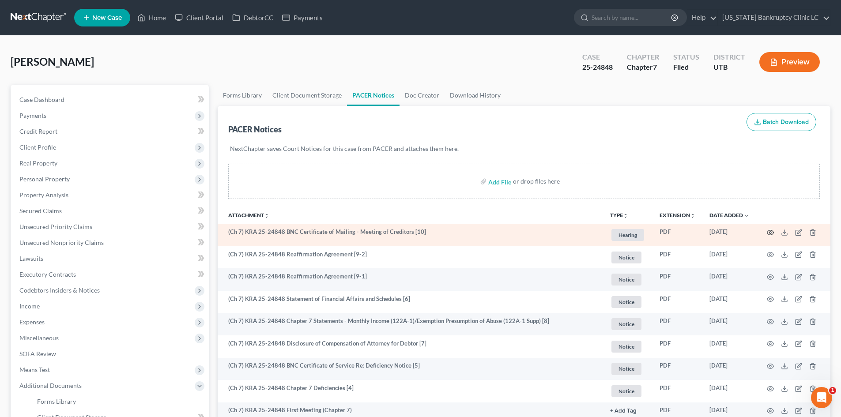
click at [771, 234] on icon "button" at bounding box center [770, 232] width 7 height 7
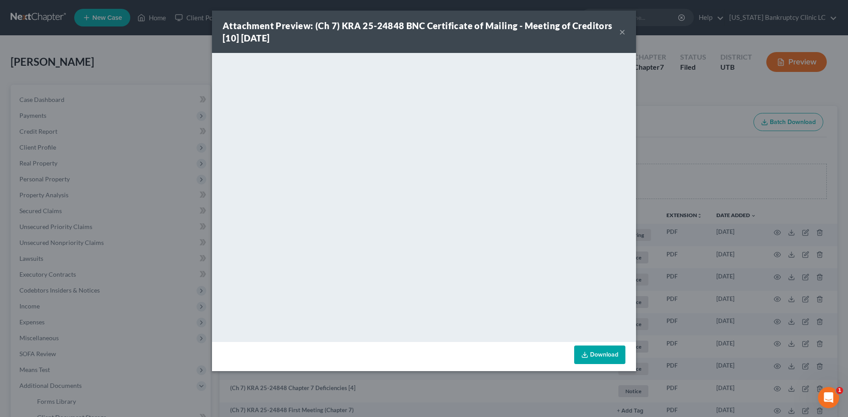
click at [622, 34] on button "×" at bounding box center [622, 31] width 6 height 11
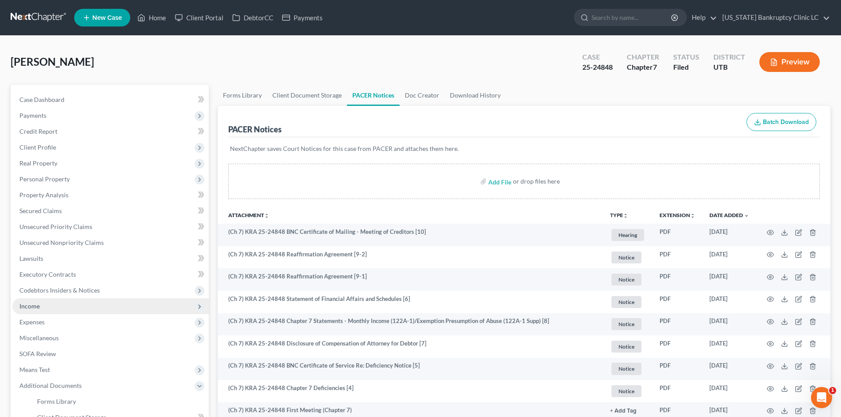
click at [60, 307] on span "Income" at bounding box center [110, 306] width 196 height 16
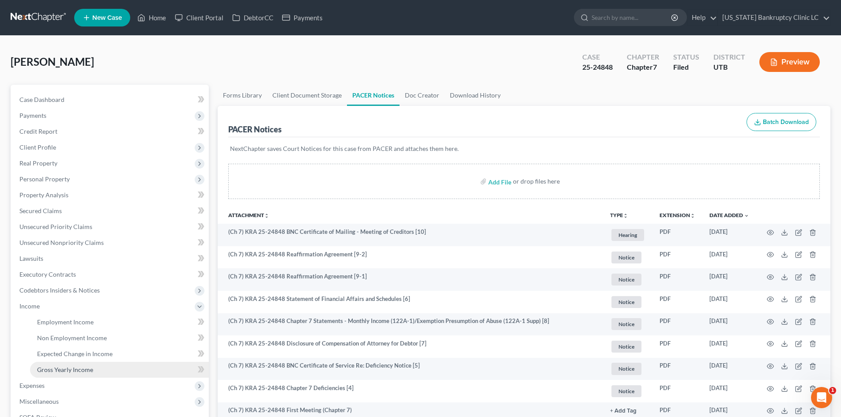
click at [79, 368] on span "Gross Yearly Income" at bounding box center [65, 370] width 56 height 8
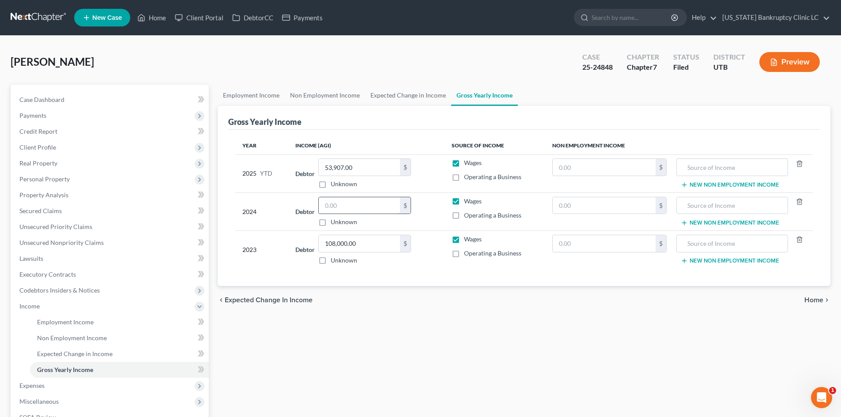
click at [360, 207] on input "text" at bounding box center [359, 205] width 81 height 17
click at [149, 22] on link "Home" at bounding box center [152, 18] width 38 height 16
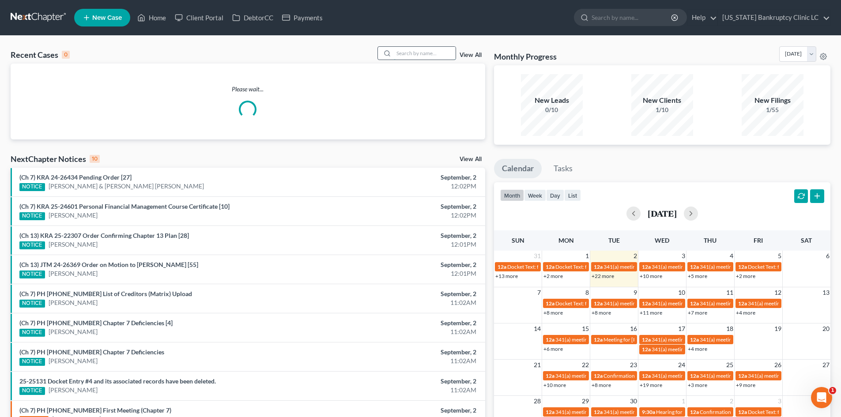
click at [402, 52] on input "search" at bounding box center [425, 53] width 62 height 13
paste input "25-24797"
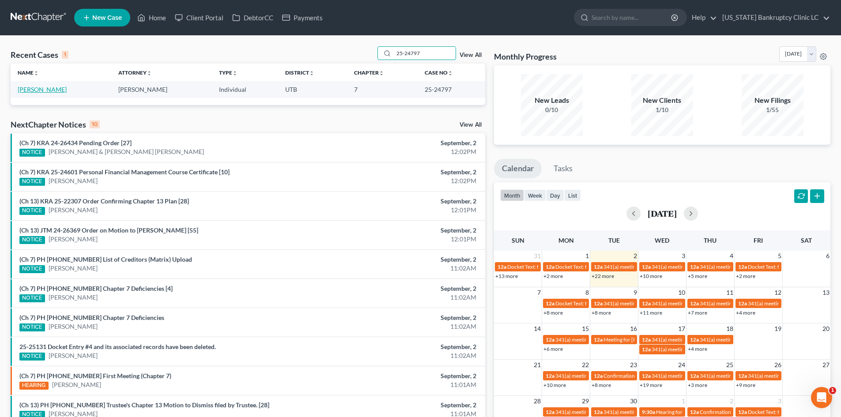
type input "25-24797"
click at [37, 91] on link "[PERSON_NAME]" at bounding box center [42, 90] width 49 height 8
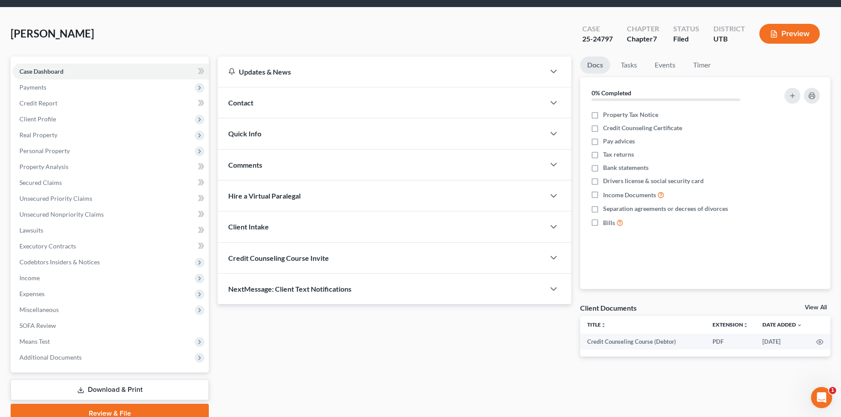
scroll to position [44, 0]
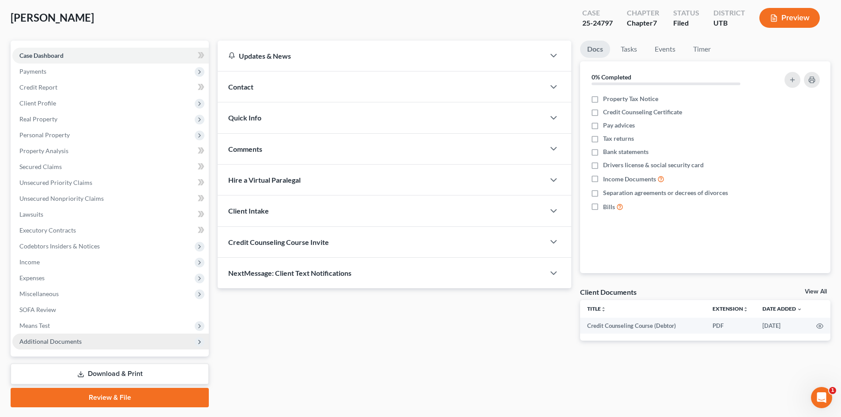
click at [77, 347] on span "Additional Documents" at bounding box center [110, 342] width 196 height 16
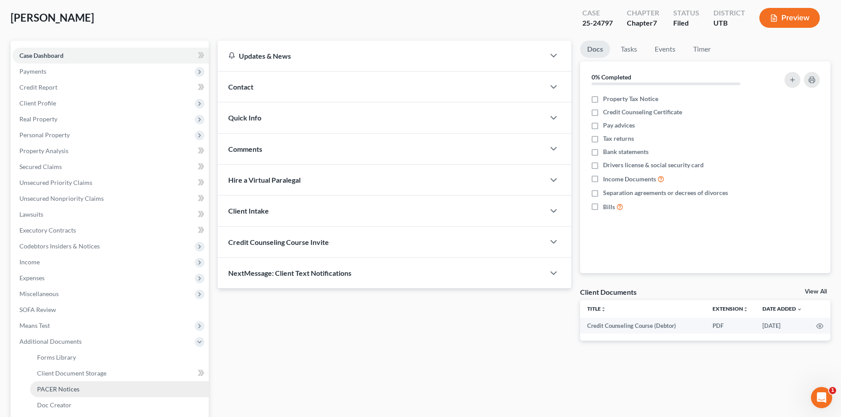
click at [83, 389] on link "PACER Notices" at bounding box center [119, 389] width 179 height 16
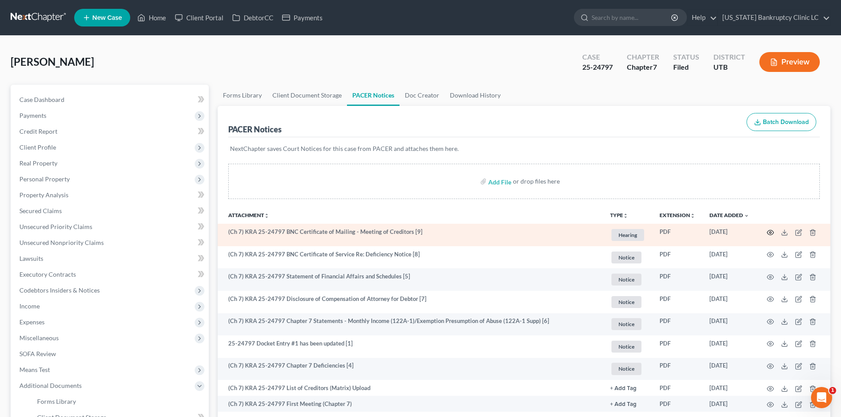
click at [772, 233] on icon "button" at bounding box center [770, 232] width 7 height 7
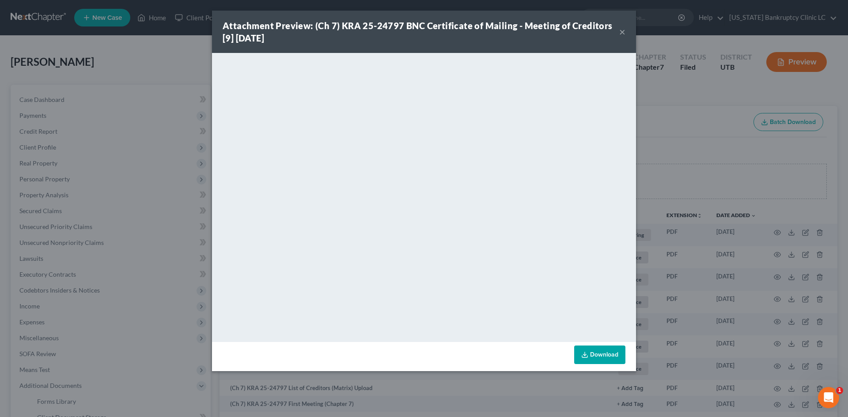
click at [622, 29] on button "×" at bounding box center [622, 31] width 6 height 11
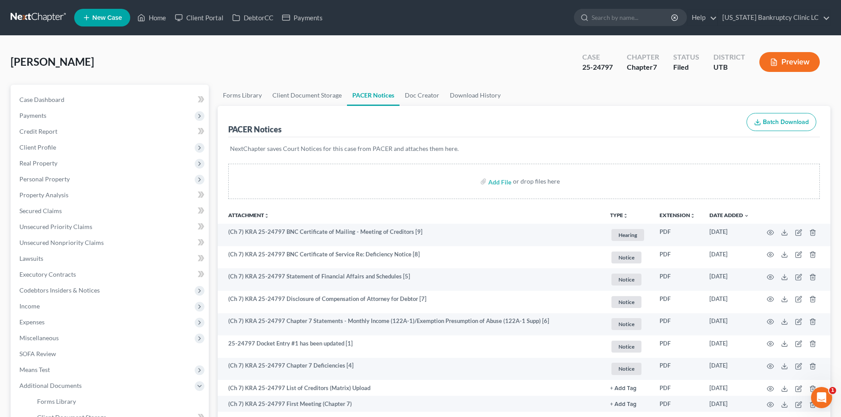
drag, startPoint x: 185, startPoint y: 64, endPoint x: 164, endPoint y: 39, distance: 32.3
click at [185, 61] on div "[PERSON_NAME] Upgraded Case 25-24797 Chapter Chapter 7 Status Filed District [G…" at bounding box center [421, 65] width 820 height 38
click at [152, 16] on link "Home" at bounding box center [152, 18] width 38 height 16
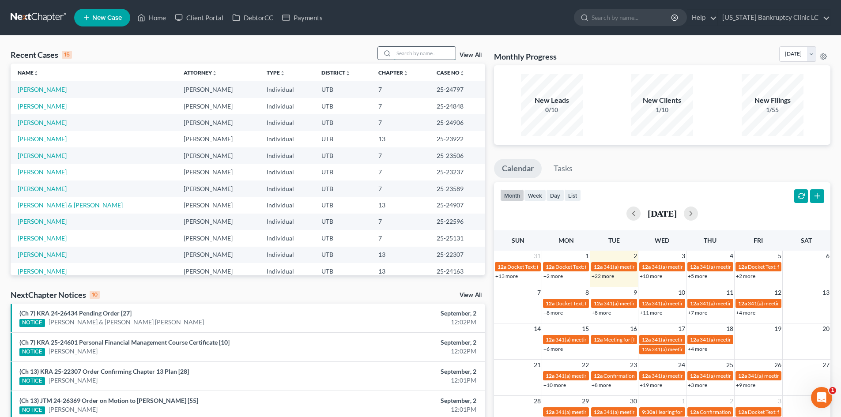
click at [404, 54] on input "search" at bounding box center [425, 53] width 62 height 13
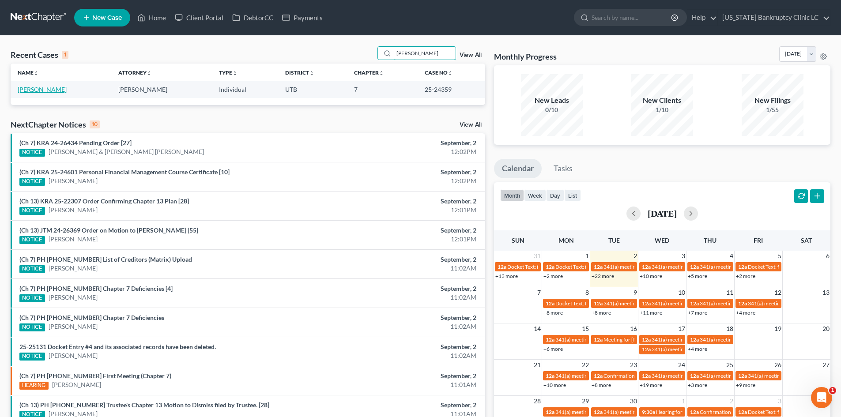
type input "[PERSON_NAME]"
click at [30, 91] on link "[PERSON_NAME]" at bounding box center [42, 90] width 49 height 8
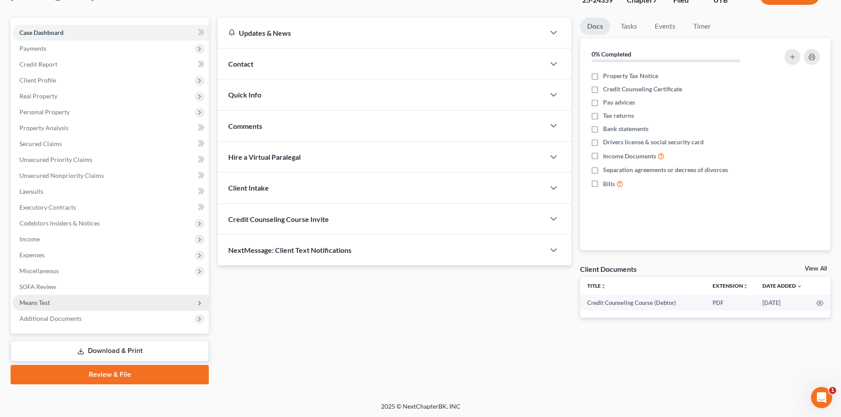
scroll to position [68, 0]
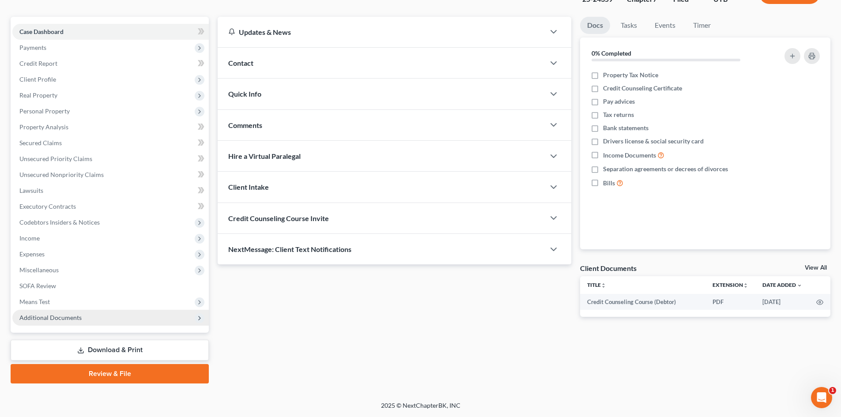
click at [94, 315] on span "Additional Documents" at bounding box center [110, 318] width 196 height 16
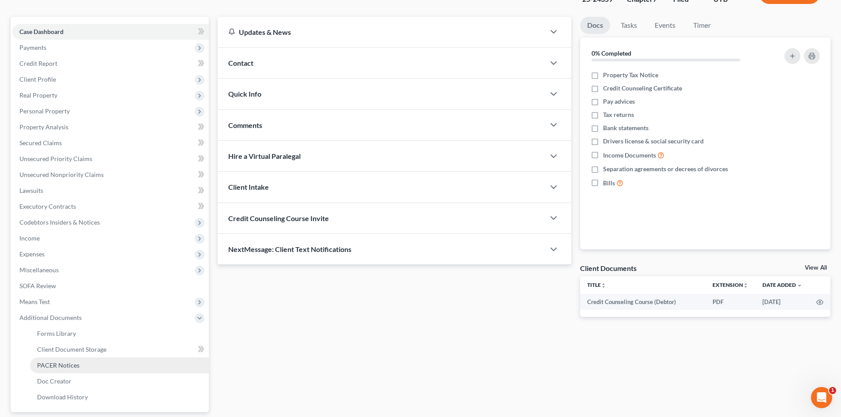
click at [95, 363] on link "PACER Notices" at bounding box center [119, 366] width 179 height 16
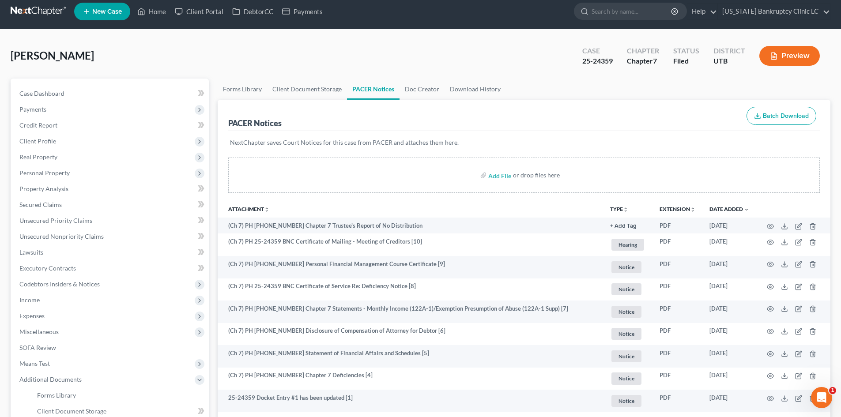
scroll to position [132, 0]
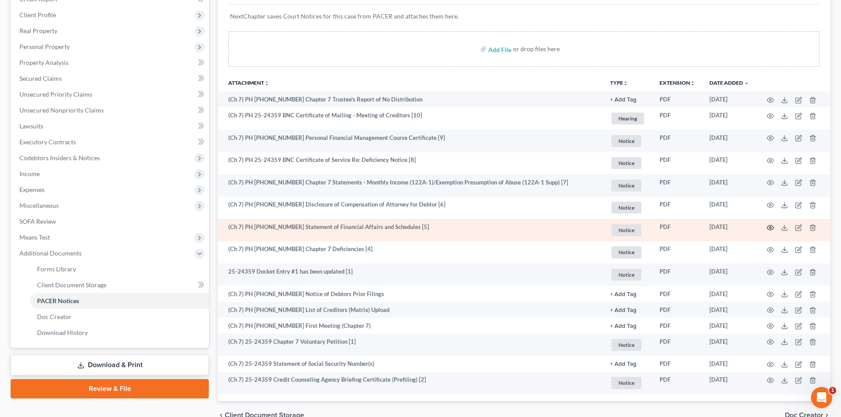
click at [770, 227] on circle "button" at bounding box center [771, 228] width 2 height 2
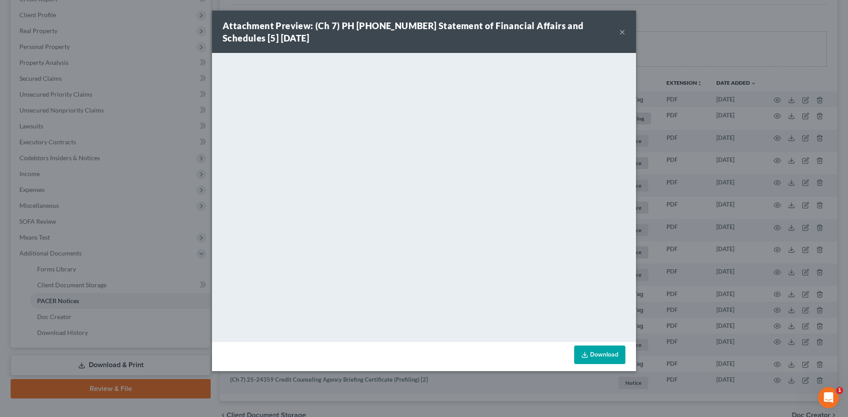
drag, startPoint x: 619, startPoint y: 31, endPoint x: 617, endPoint y: 45, distance: 13.5
click at [620, 30] on button "×" at bounding box center [622, 31] width 6 height 11
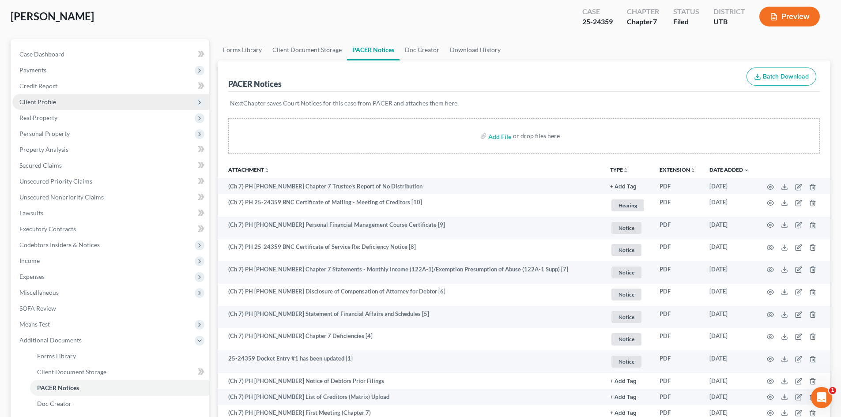
scroll to position [0, 0]
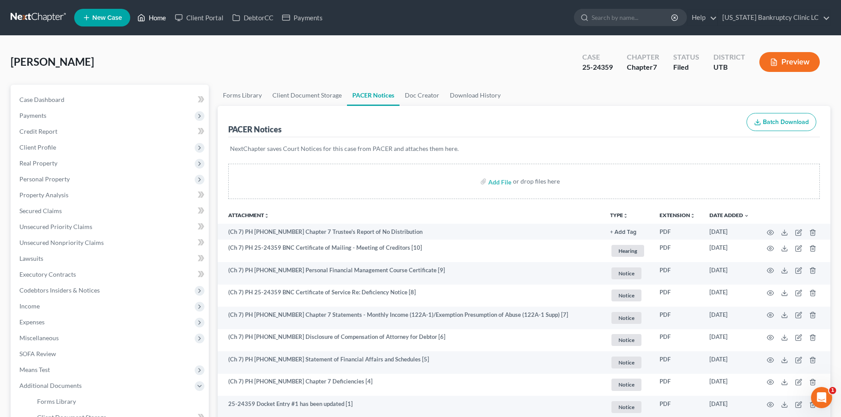
click at [143, 17] on icon at bounding box center [141, 17] width 8 height 11
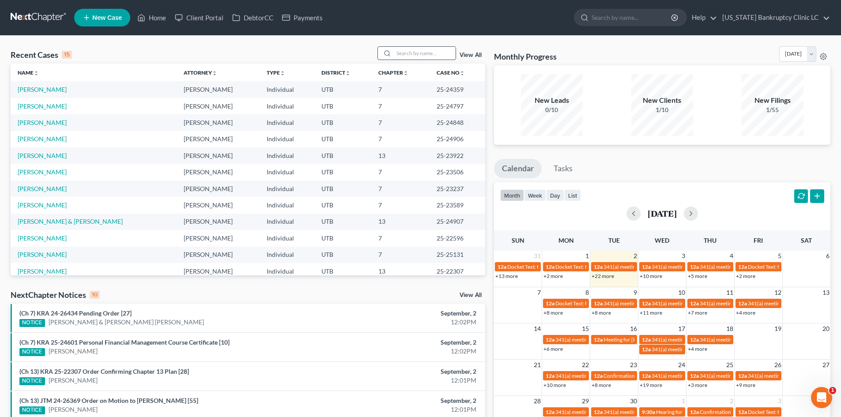
click at [444, 52] on input "search" at bounding box center [425, 53] width 62 height 13
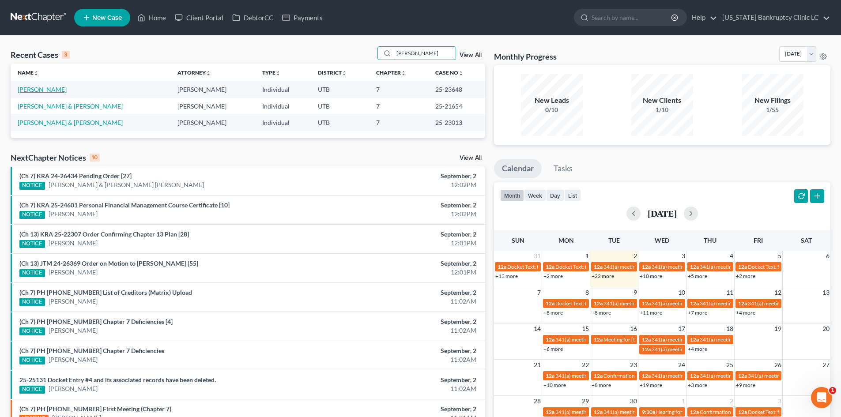
type input "[PERSON_NAME]"
click at [22, 91] on link "[PERSON_NAME]" at bounding box center [42, 90] width 49 height 8
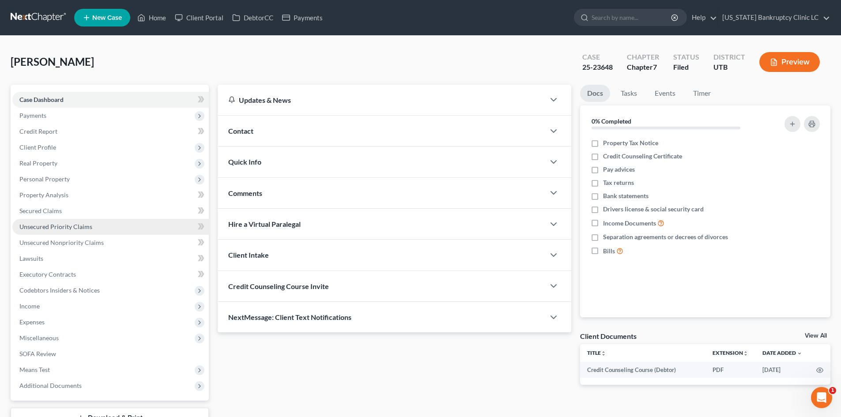
click at [72, 226] on span "Unsecured Priority Claims" at bounding box center [55, 227] width 73 height 8
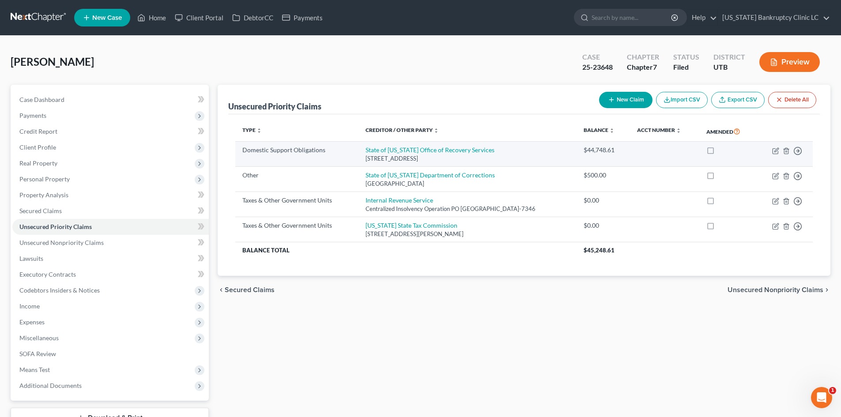
click at [719, 152] on label at bounding box center [719, 152] width 0 height 0
click at [722, 149] on input "checkbox" at bounding box center [725, 149] width 6 height 6
checkbox input "true"
click at [773, 154] on icon "button" at bounding box center [775, 150] width 7 height 7
select select "46"
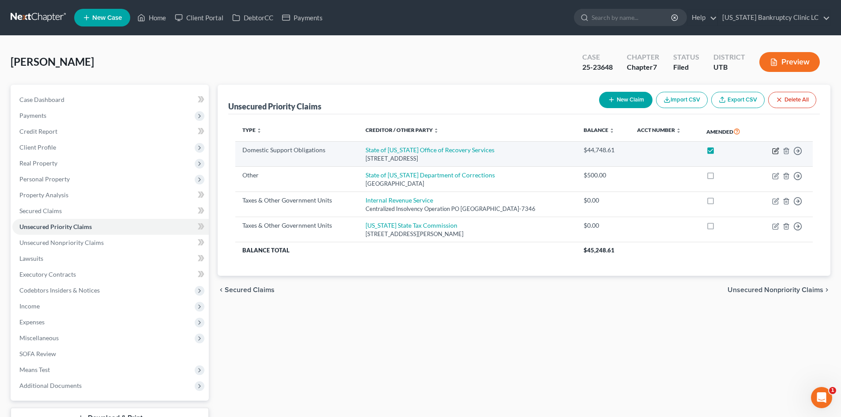
select select "0"
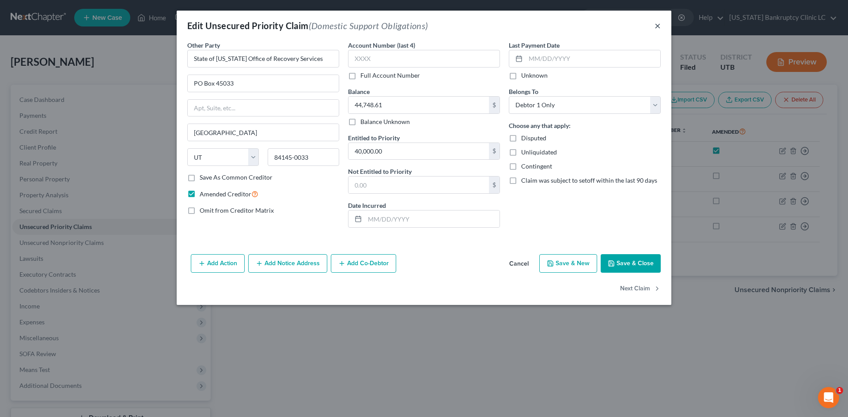
click at [656, 23] on button "×" at bounding box center [657, 25] width 6 height 11
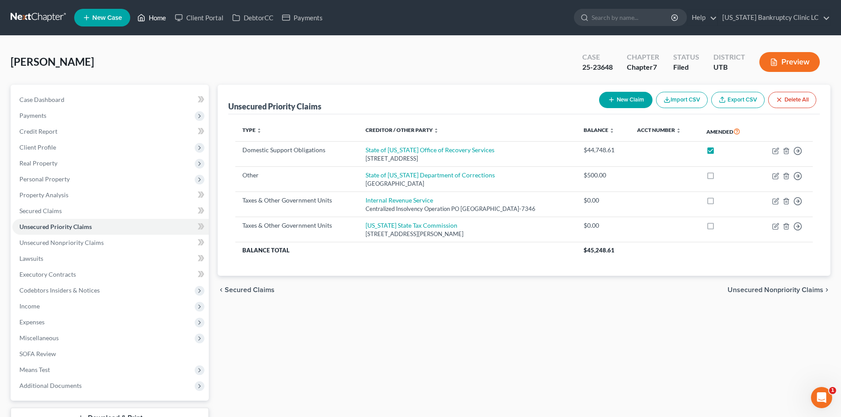
click at [155, 24] on link "Home" at bounding box center [152, 18] width 38 height 16
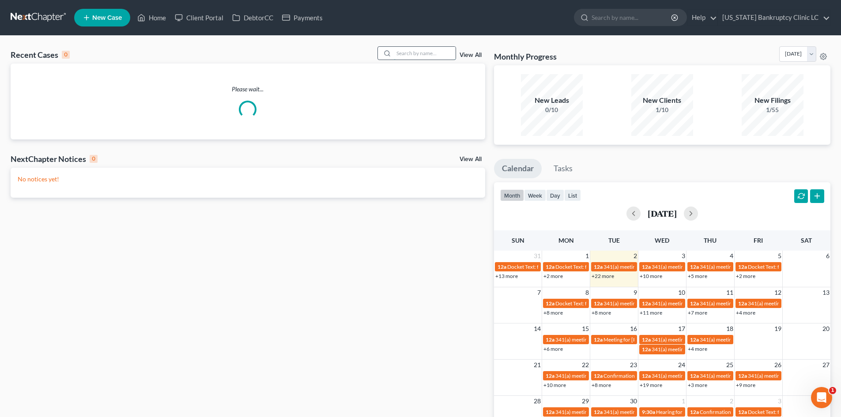
click at [427, 56] on input "search" at bounding box center [425, 53] width 62 height 13
paste input "25-21959"
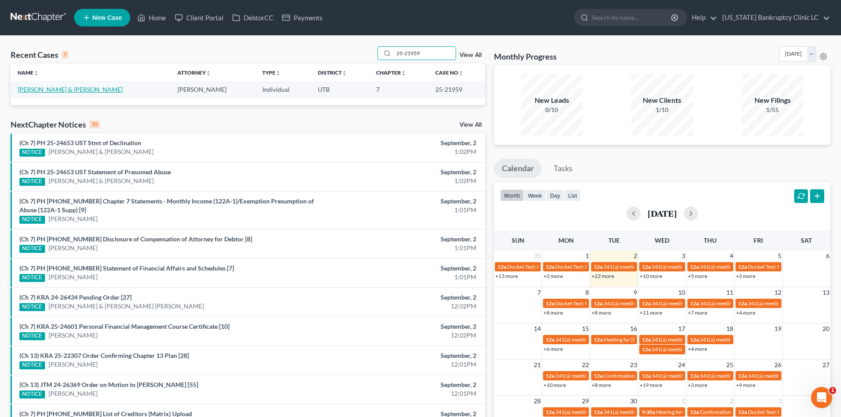
type input "25-21959"
click at [104, 88] on link "[PERSON_NAME] & [PERSON_NAME]" at bounding box center [70, 90] width 105 height 8
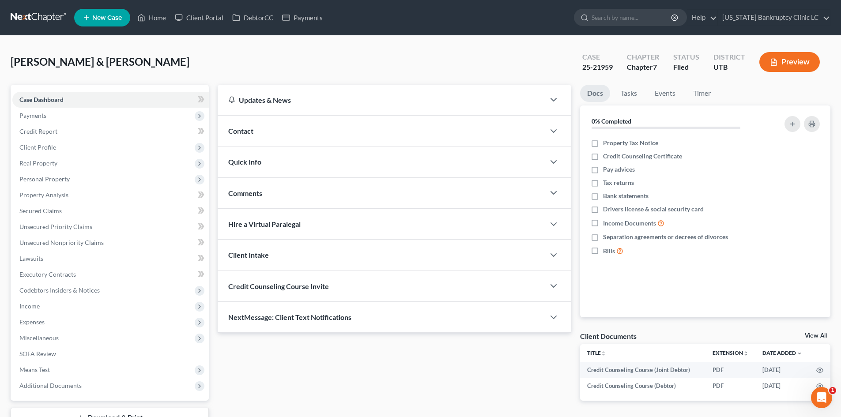
drag, startPoint x: 399, startPoint y: 59, endPoint x: 481, endPoint y: 119, distance: 101.7
click at [401, 54] on div "[PERSON_NAME] & [PERSON_NAME] Upgraded Case 25-21959 Chapter Chapter 7 Status F…" at bounding box center [421, 65] width 820 height 38
click at [333, 66] on div "[PERSON_NAME] & [PERSON_NAME] Upgraded Case 25-21959 Chapter Chapter 7 Status F…" at bounding box center [421, 65] width 820 height 38
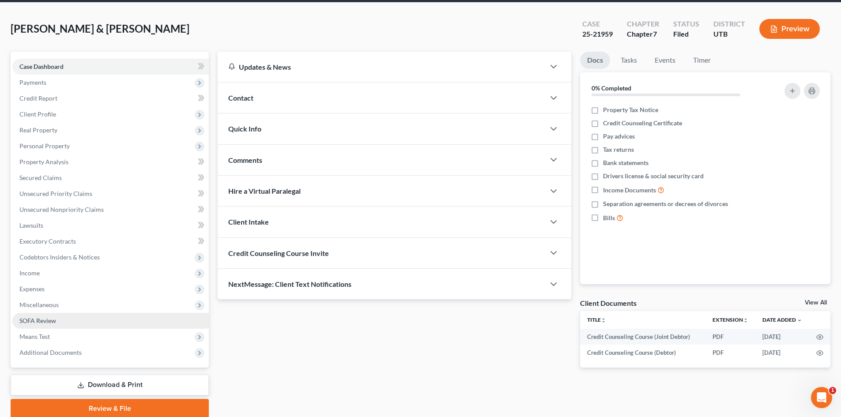
scroll to position [68, 0]
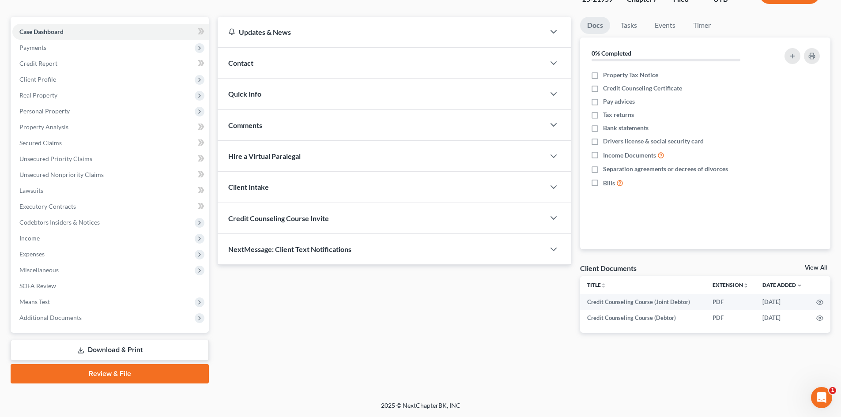
click at [124, 357] on link "Download & Print" at bounding box center [110, 350] width 198 height 21
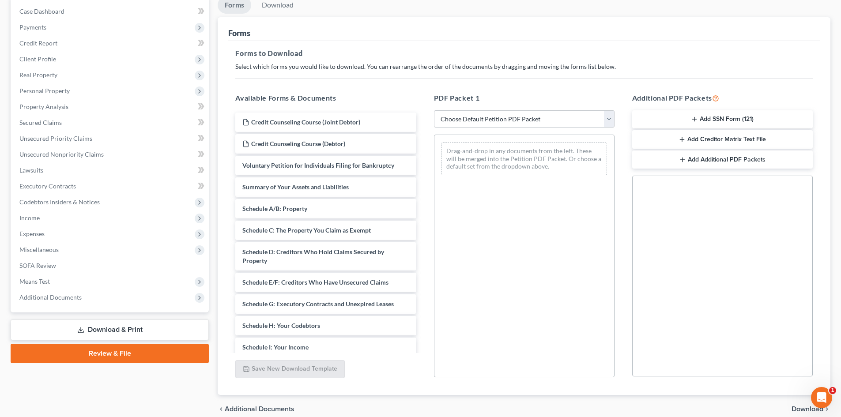
click at [86, 361] on link "Review & File" at bounding box center [110, 353] width 198 height 19
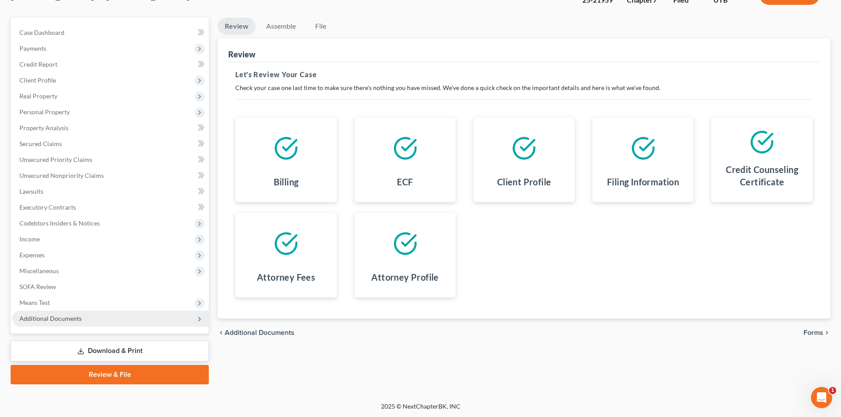
scroll to position [68, 0]
click at [87, 311] on span "Additional Documents" at bounding box center [110, 318] width 196 height 16
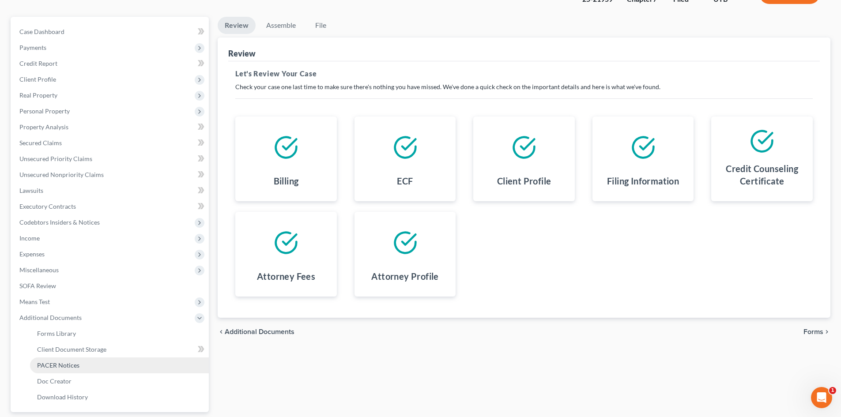
click at [108, 363] on link "PACER Notices" at bounding box center [119, 366] width 179 height 16
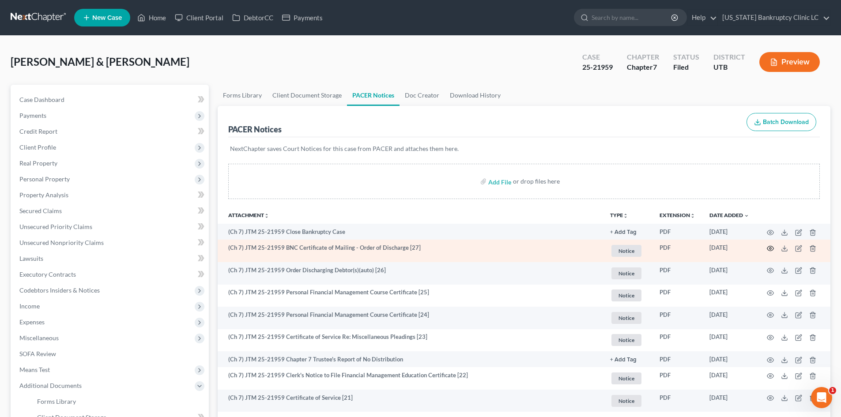
click at [770, 248] on circle "button" at bounding box center [771, 249] width 2 height 2
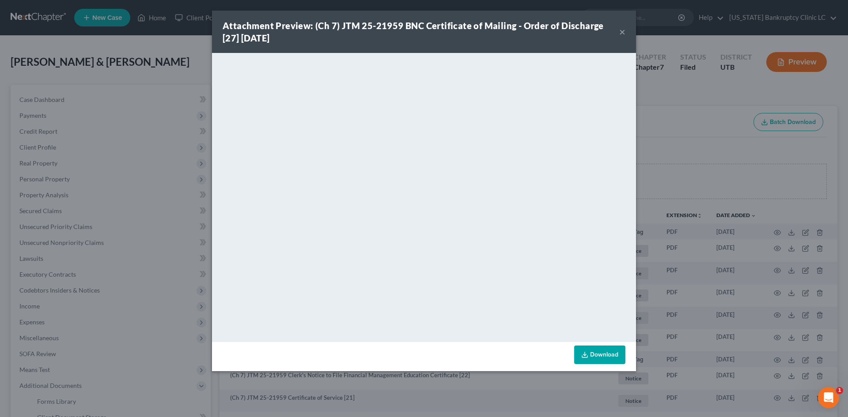
drag, startPoint x: 559, startPoint y: 28, endPoint x: 594, endPoint y: 34, distance: 35.4
click at [559, 28] on strong "Attachment Preview: (Ch 7) JTM 25-21959 BNC Certificate of Mailing - Order of D…" at bounding box center [413, 31] width 381 height 23
drag, startPoint x: 623, startPoint y: 31, endPoint x: 839, endPoint y: 150, distance: 246.4
click at [623, 32] on button "×" at bounding box center [622, 31] width 6 height 11
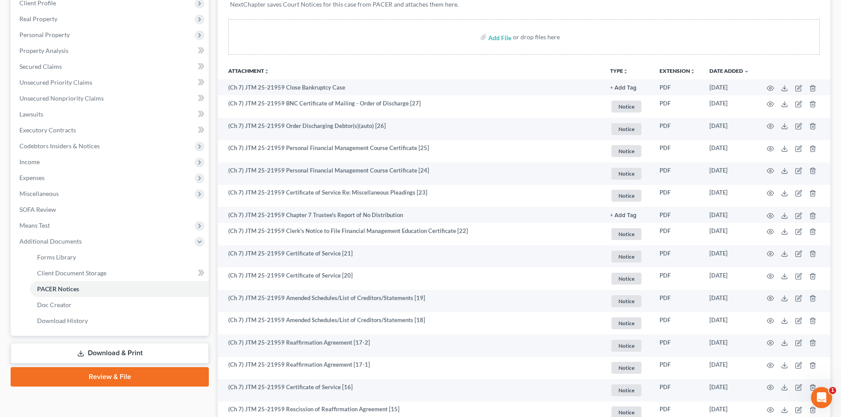
scroll to position [221, 0]
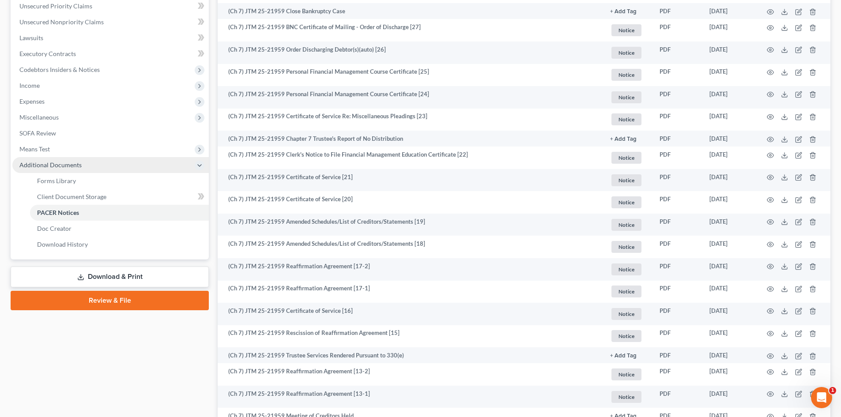
click at [58, 162] on span "Additional Documents" at bounding box center [50, 165] width 62 height 8
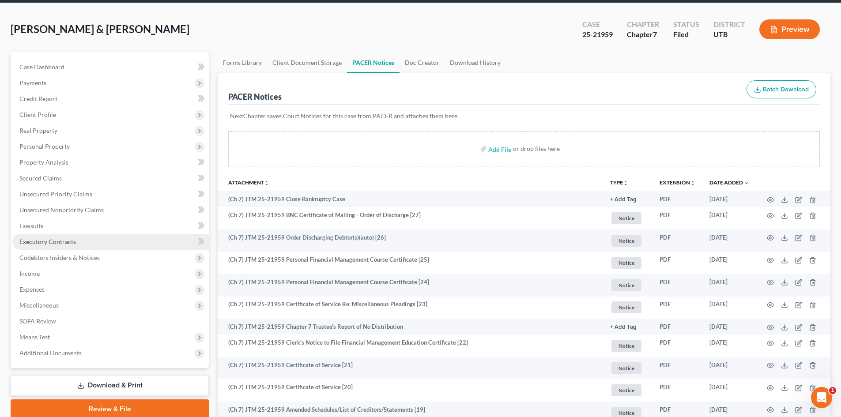
scroll to position [0, 0]
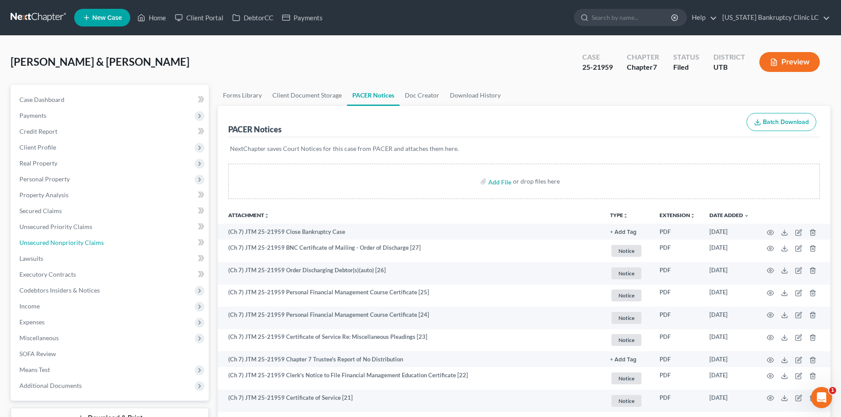
drag, startPoint x: 95, startPoint y: 246, endPoint x: 651, endPoint y: 288, distance: 557.0
click at [95, 246] on link "Unsecured Nonpriority Claims" at bounding box center [110, 243] width 196 height 16
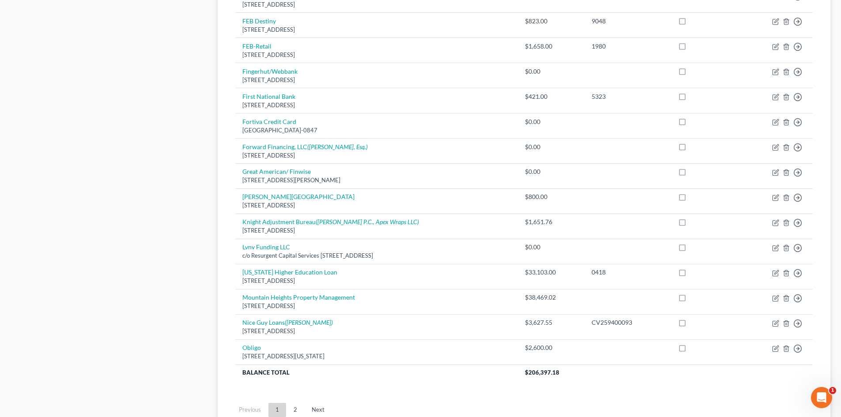
scroll to position [605, 0]
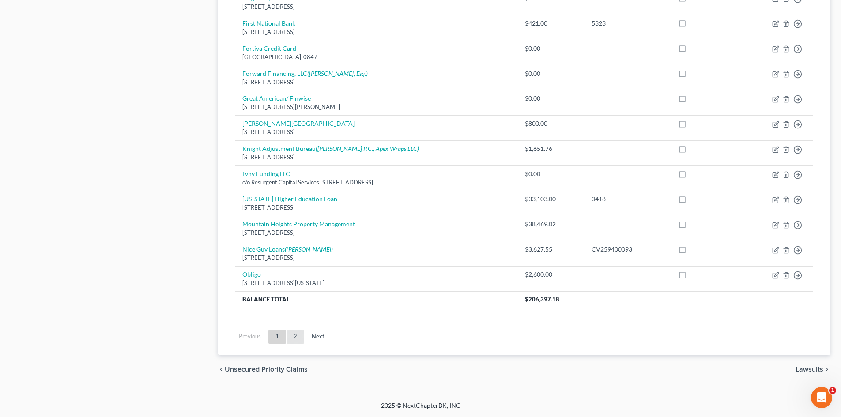
click at [302, 335] on link "2" at bounding box center [296, 337] width 18 height 14
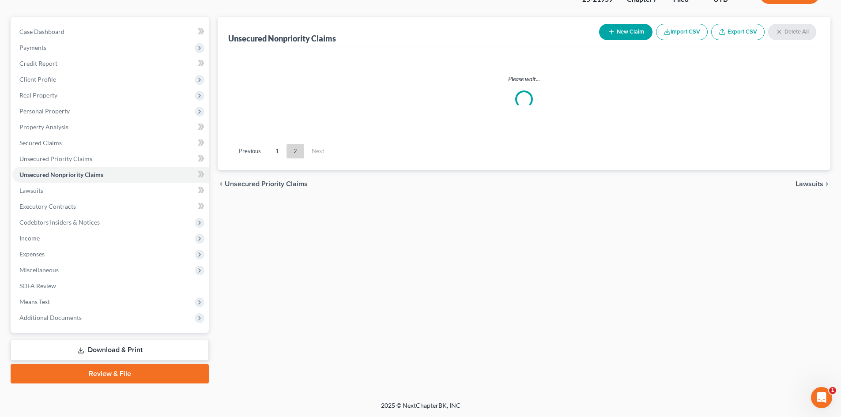
scroll to position [227, 0]
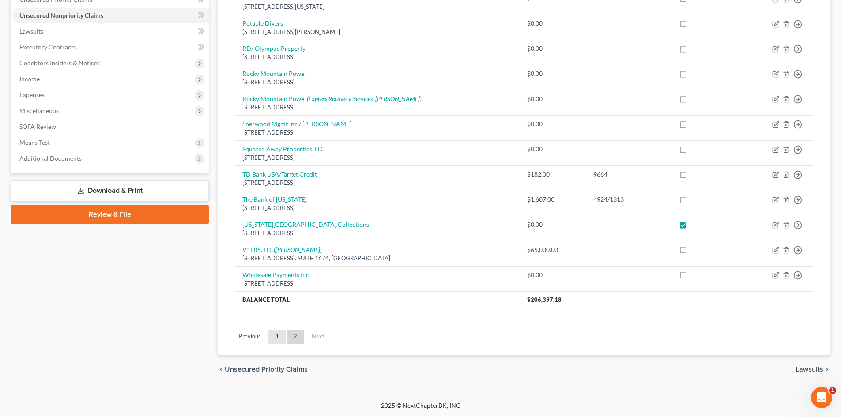
click at [279, 342] on link "1" at bounding box center [277, 337] width 18 height 14
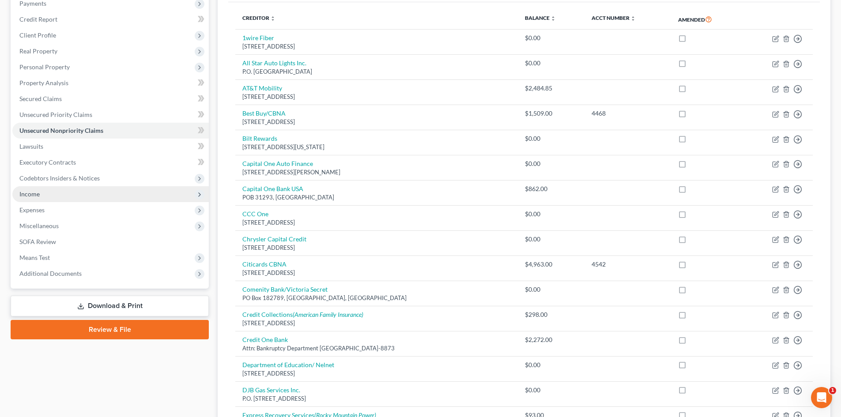
scroll to position [0, 0]
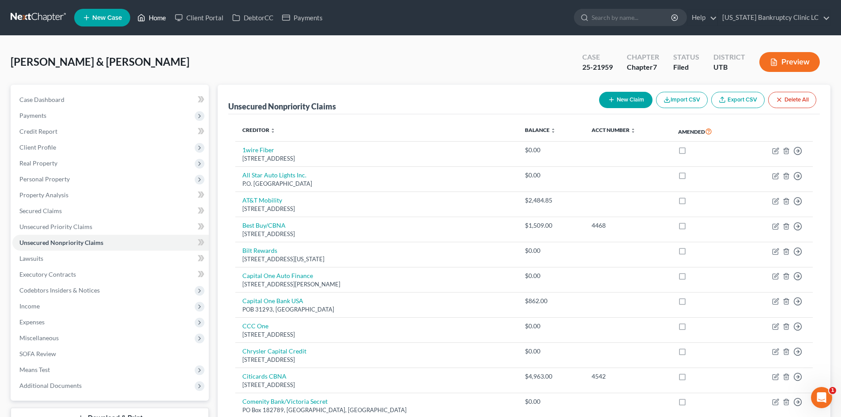
click at [149, 16] on link "Home" at bounding box center [152, 18] width 38 height 16
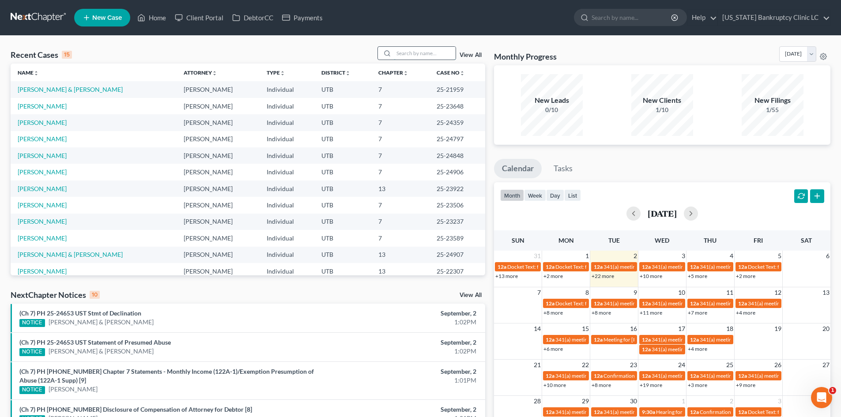
click at [419, 48] on input "search" at bounding box center [425, 53] width 62 height 13
paste input "[PERSON_NAME]"
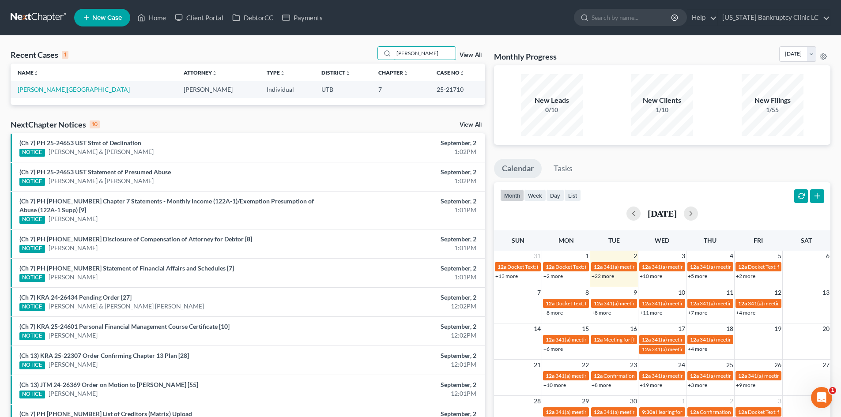
type input "[PERSON_NAME]"
click at [35, 91] on link "[PERSON_NAME][GEOGRAPHIC_DATA]" at bounding box center [74, 90] width 112 height 8
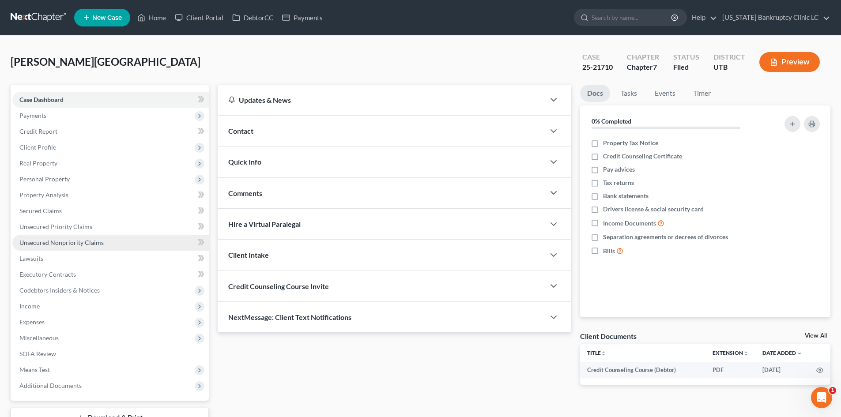
click at [72, 243] on span "Unsecured Nonpriority Claims" at bounding box center [61, 243] width 84 height 8
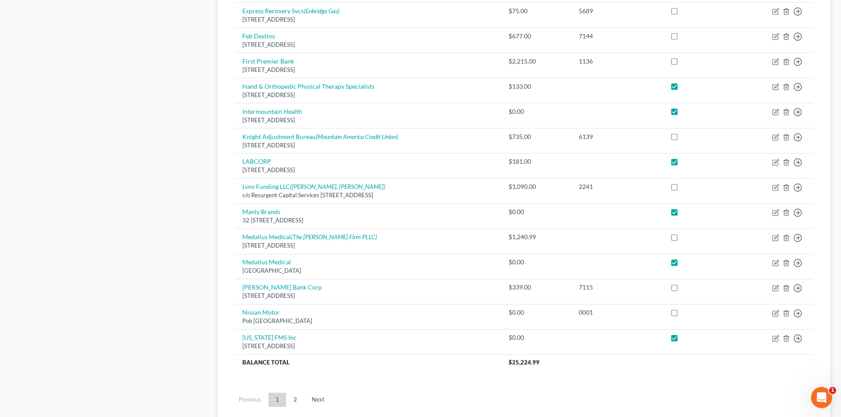
scroll to position [605, 0]
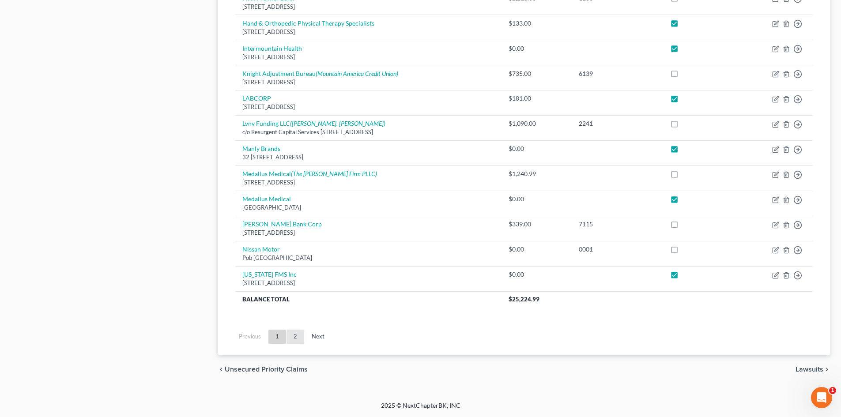
click at [293, 340] on link "2" at bounding box center [296, 337] width 18 height 14
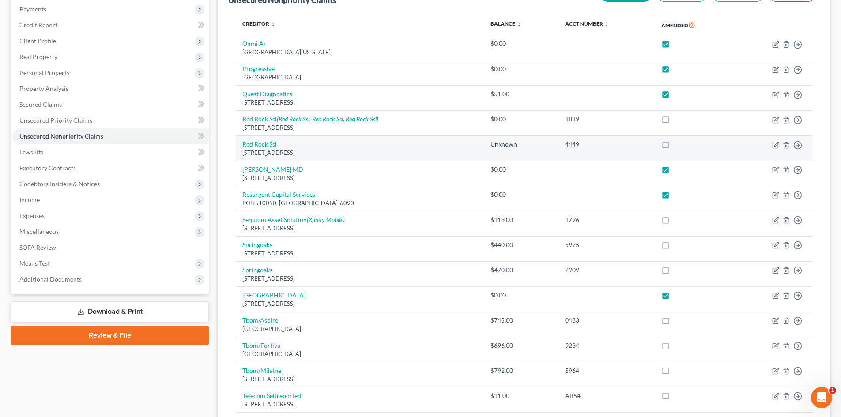
scroll to position [0, 0]
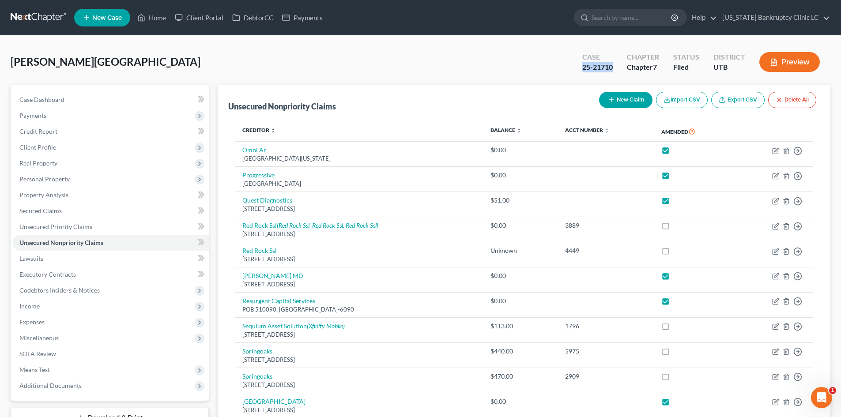
drag, startPoint x: 596, startPoint y: 68, endPoint x: 613, endPoint y: 67, distance: 17.3
click at [613, 67] on div "Case 25-21710" at bounding box center [597, 63] width 45 height 26
copy div "25-21710"
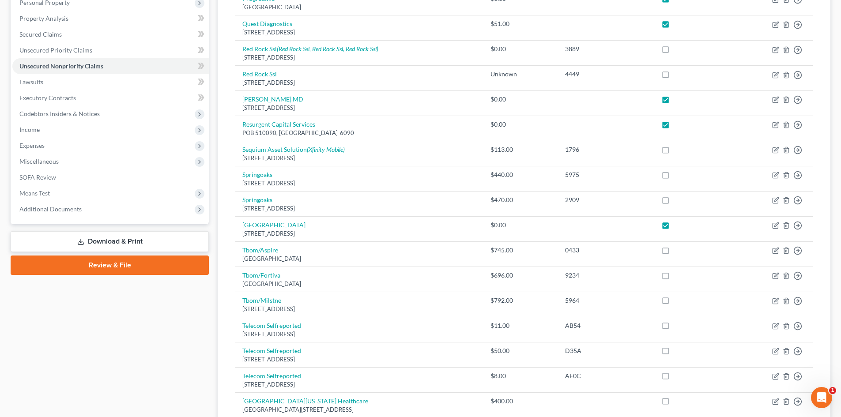
click at [125, 247] on link "Download & Print" at bounding box center [110, 241] width 198 height 21
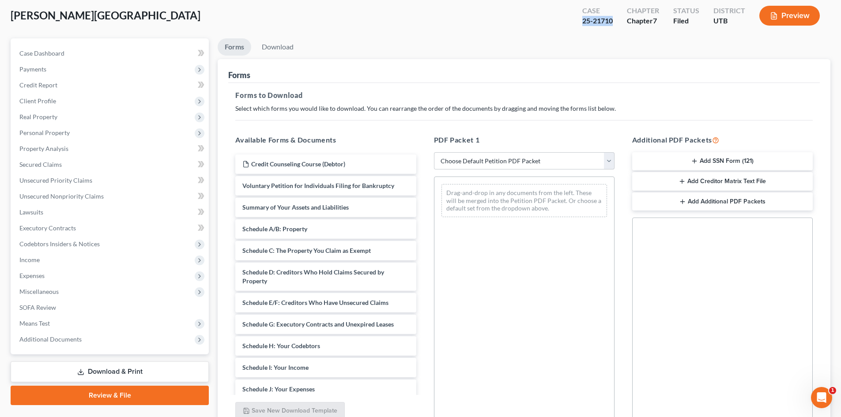
scroll to position [128, 0]
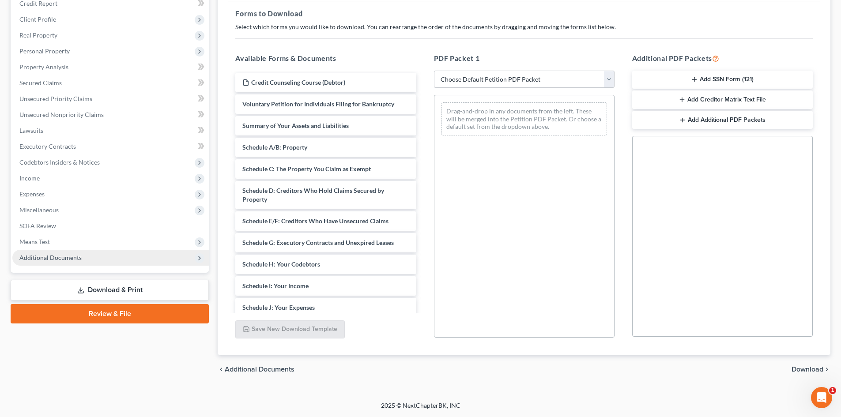
click at [111, 257] on span "Additional Documents" at bounding box center [110, 258] width 196 height 16
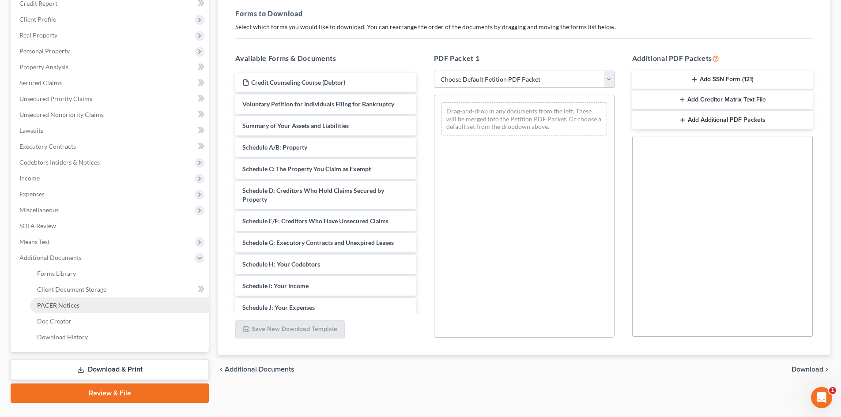
click at [100, 302] on link "PACER Notices" at bounding box center [119, 306] width 179 height 16
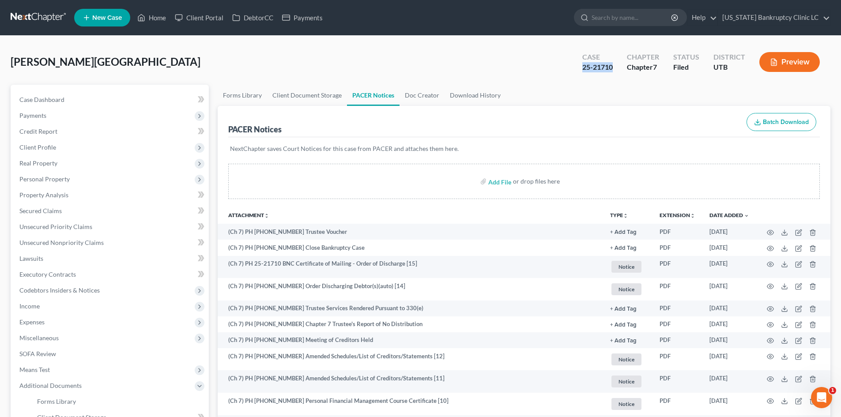
drag, startPoint x: 584, startPoint y: 68, endPoint x: 679, endPoint y: 111, distance: 104.5
click at [615, 69] on div "Case 25-21710" at bounding box center [597, 63] width 45 height 26
copy div "25-21710"
click at [158, 45] on div "[PERSON_NAME] Upgraded Case 25-21710 Chapter Chapter 7 Status Filed District [G…" at bounding box center [420, 373] width 841 height 675
click at [151, 18] on link "Home" at bounding box center [152, 18] width 38 height 16
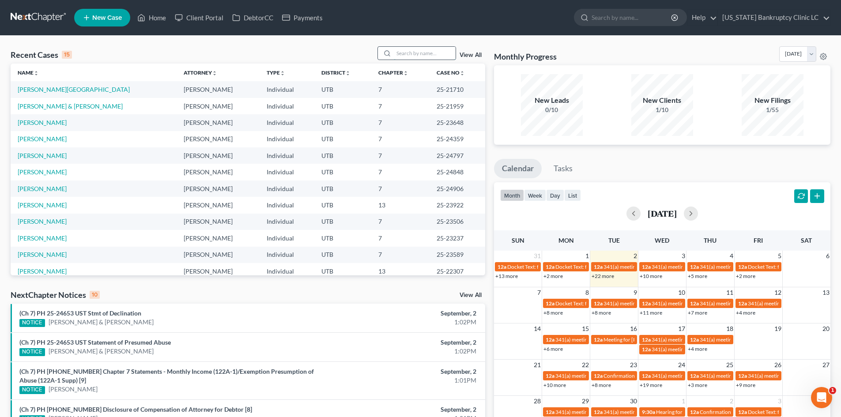
click at [419, 54] on input "search" at bounding box center [425, 53] width 62 height 13
paste input "[PERSON_NAME]"
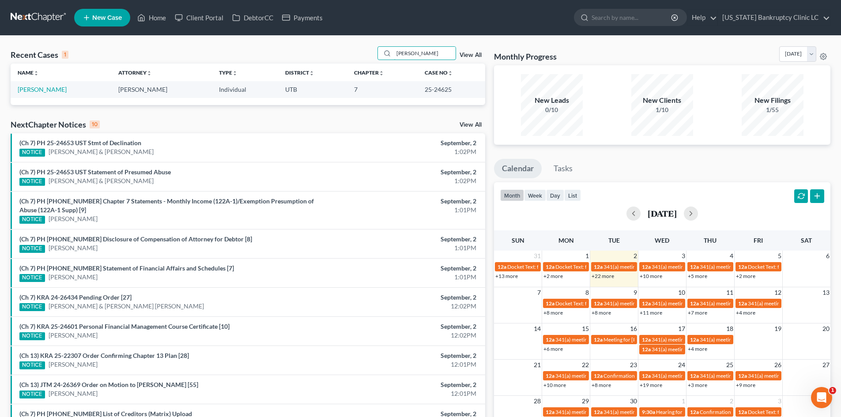
type input "[PERSON_NAME]"
click at [42, 90] on link "[PERSON_NAME]" at bounding box center [42, 90] width 49 height 8
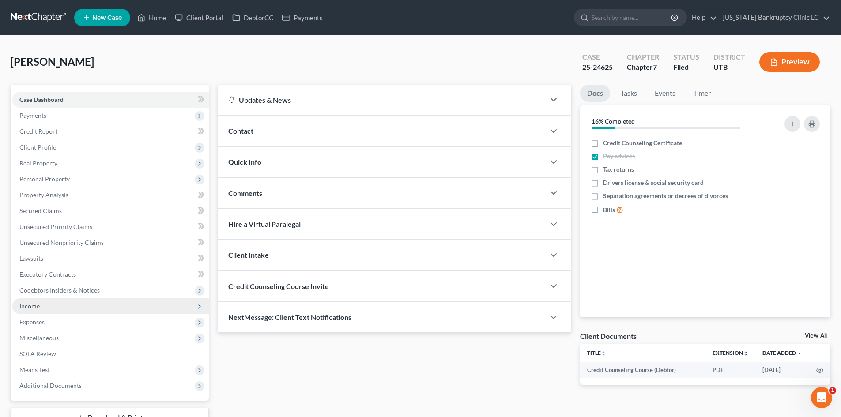
click at [42, 308] on span "Income" at bounding box center [110, 306] width 196 height 16
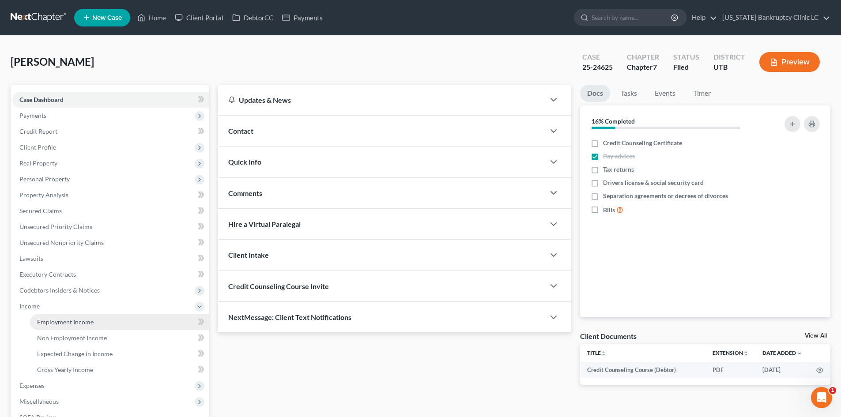
click at [66, 323] on span "Employment Income" at bounding box center [65, 322] width 57 height 8
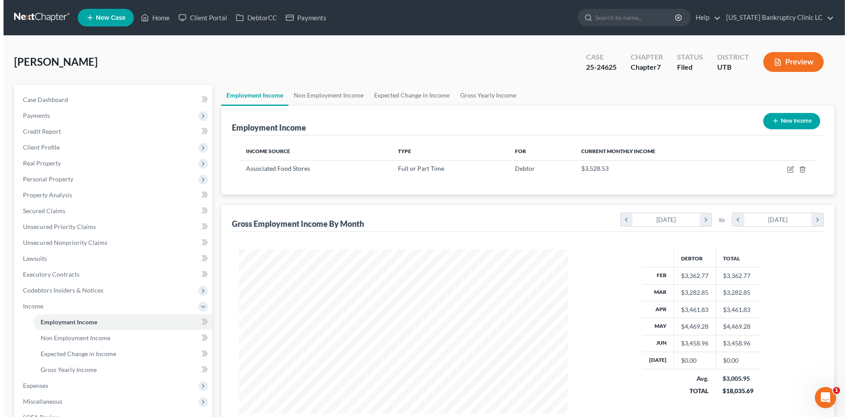
scroll to position [165, 347]
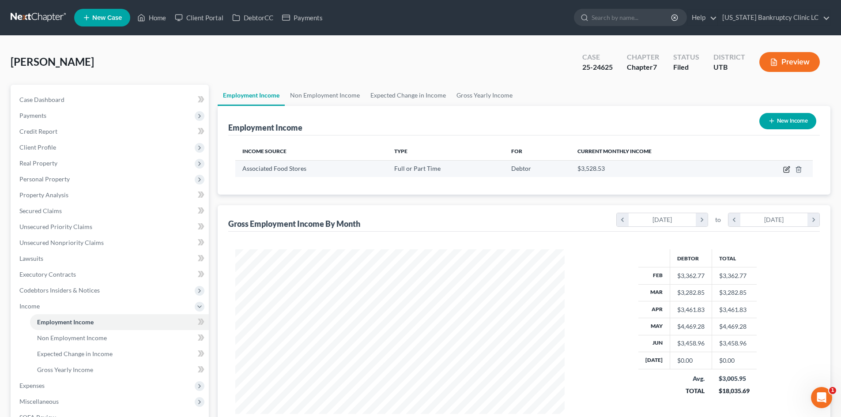
click at [785, 169] on icon "button" at bounding box center [786, 169] width 7 height 7
select select "0"
select select "46"
select select "2"
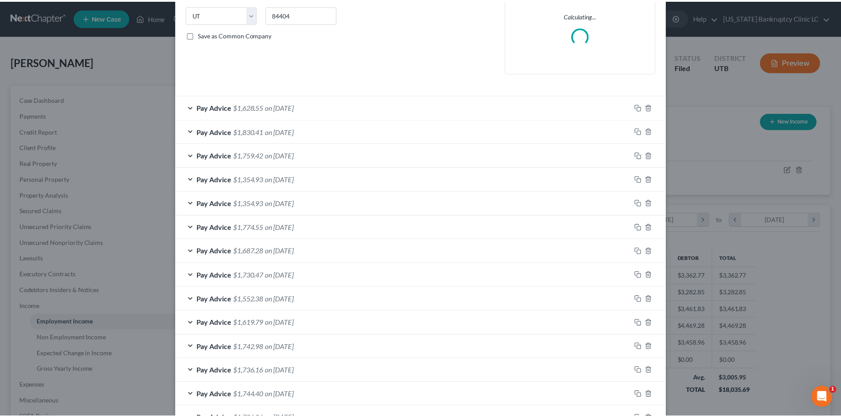
scroll to position [0, 0]
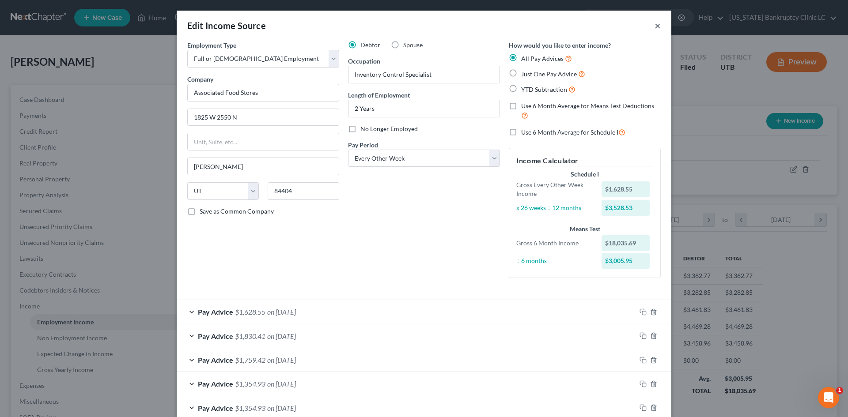
click at [655, 25] on button "×" at bounding box center [657, 25] width 6 height 11
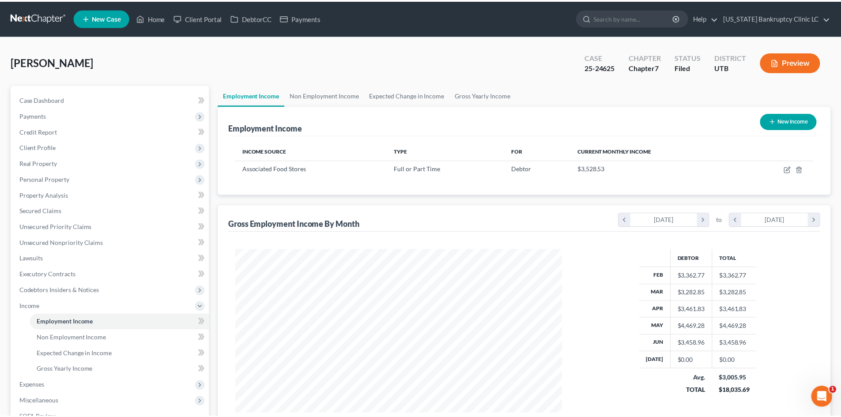
scroll to position [441339, 441156]
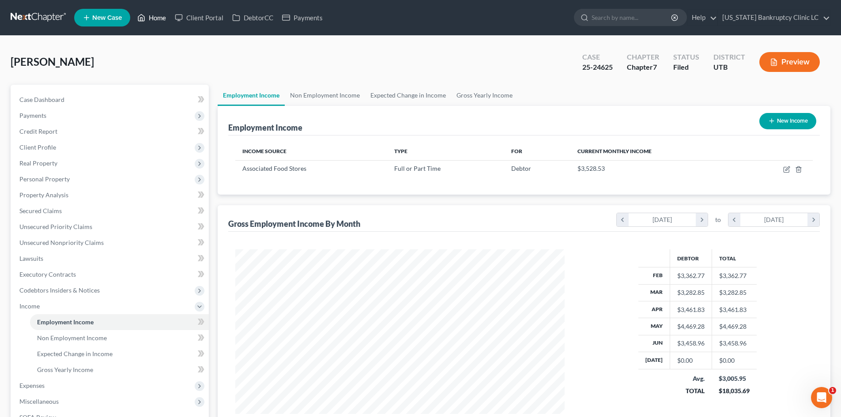
click at [157, 18] on link "Home" at bounding box center [152, 18] width 38 height 16
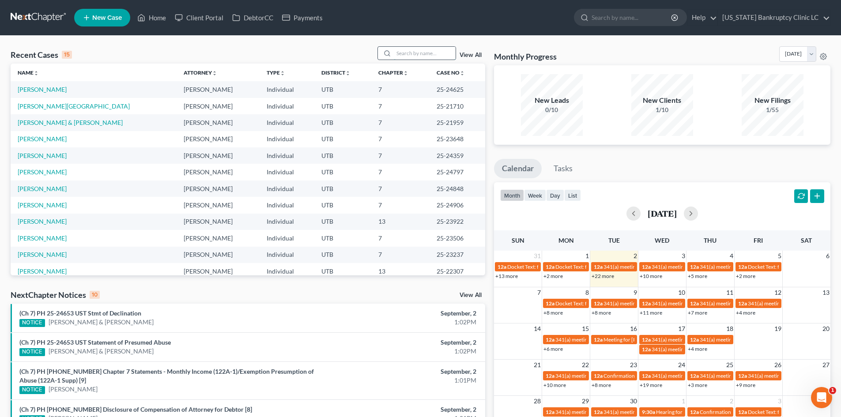
click at [420, 53] on input "search" at bounding box center [425, 53] width 62 height 13
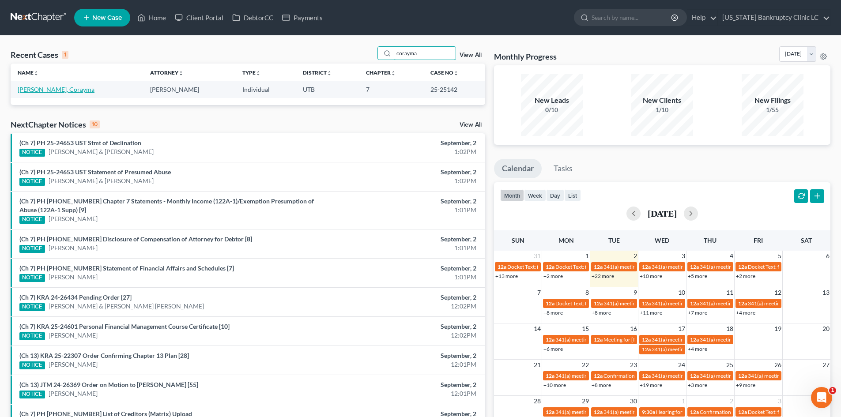
type input "corayma"
click at [46, 87] on link "[PERSON_NAME], Corayma" at bounding box center [56, 90] width 77 height 8
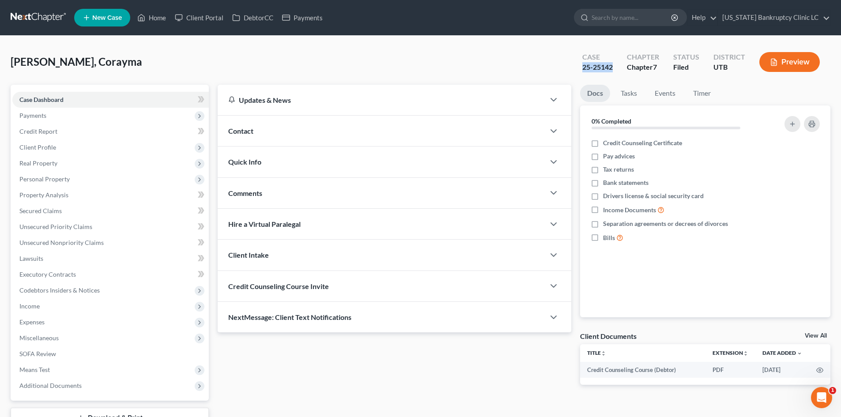
drag, startPoint x: 577, startPoint y: 66, endPoint x: 612, endPoint y: 70, distance: 35.9
click at [612, 70] on div "Case 25-25142" at bounding box center [597, 63] width 45 height 26
copy div "25-25142"
click at [79, 183] on span "Personal Property" at bounding box center [110, 179] width 196 height 16
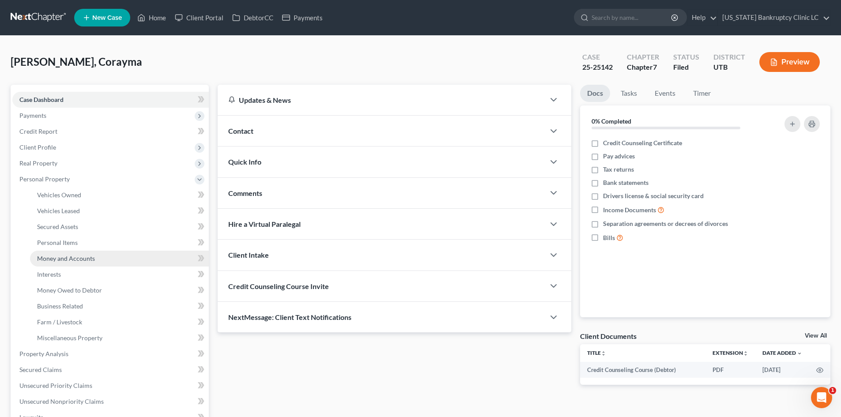
click at [76, 260] on span "Money and Accounts" at bounding box center [66, 259] width 58 height 8
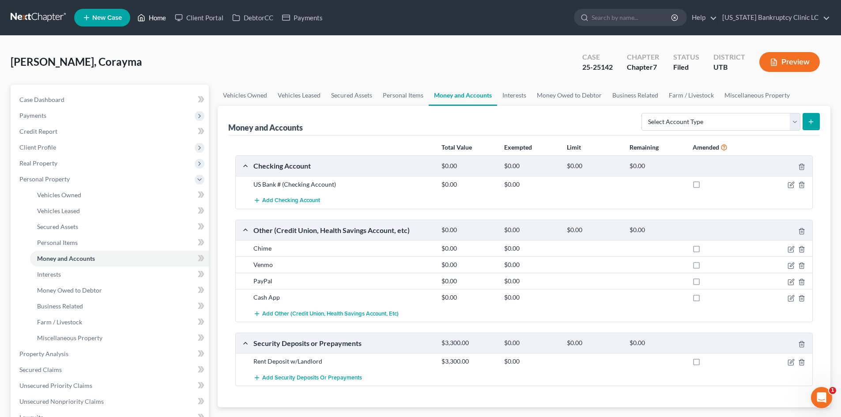
click at [144, 14] on icon at bounding box center [141, 17] width 8 height 11
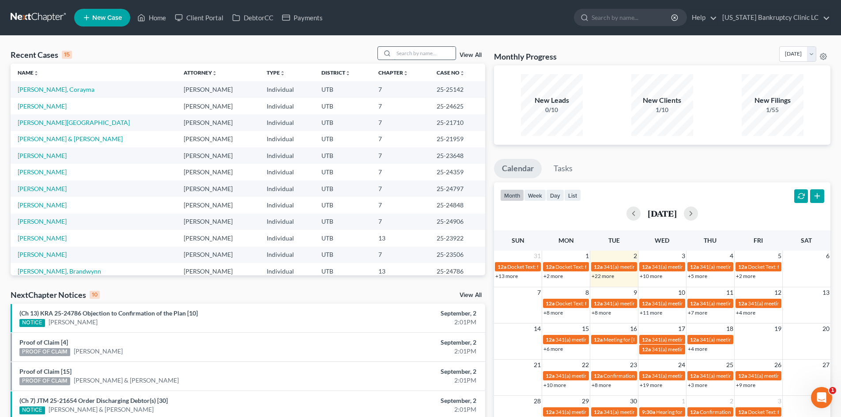
click at [442, 55] on input "search" at bounding box center [425, 53] width 62 height 13
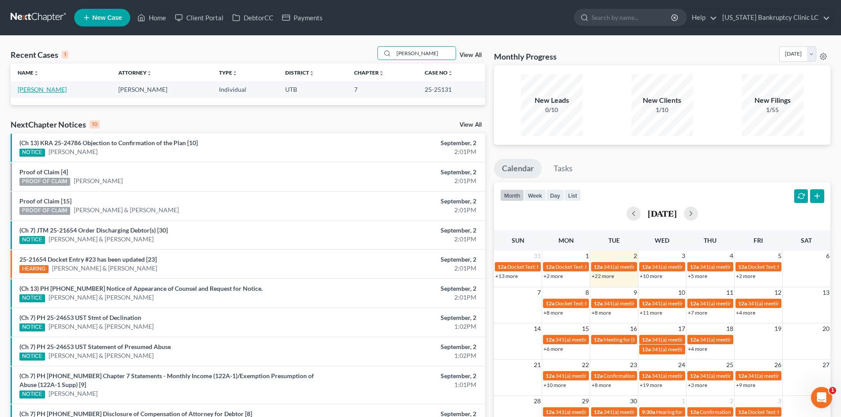
type input "[PERSON_NAME]"
click at [38, 92] on link "[PERSON_NAME]" at bounding box center [42, 90] width 49 height 8
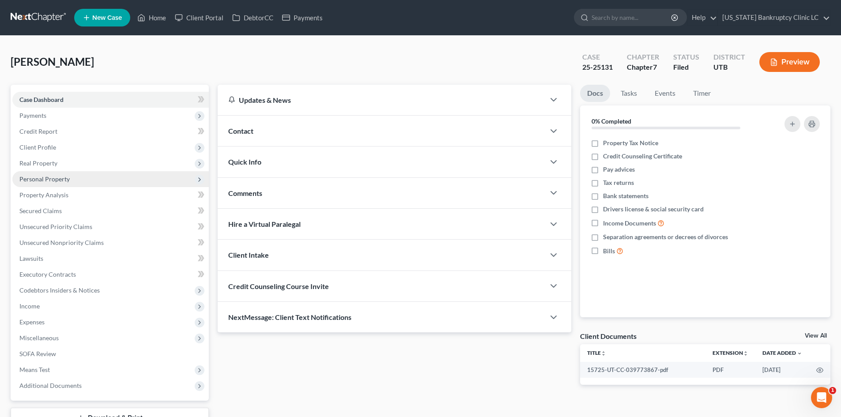
click at [58, 179] on span "Personal Property" at bounding box center [44, 179] width 50 height 8
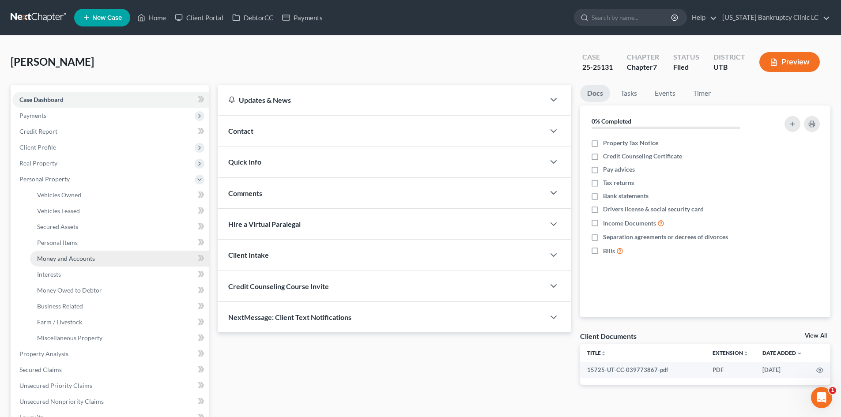
click at [75, 257] on span "Money and Accounts" at bounding box center [66, 259] width 58 height 8
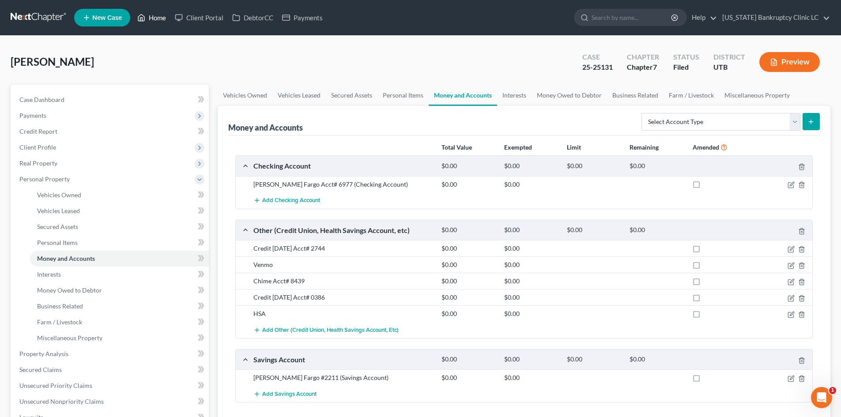
click at [155, 13] on link "Home" at bounding box center [152, 18] width 38 height 16
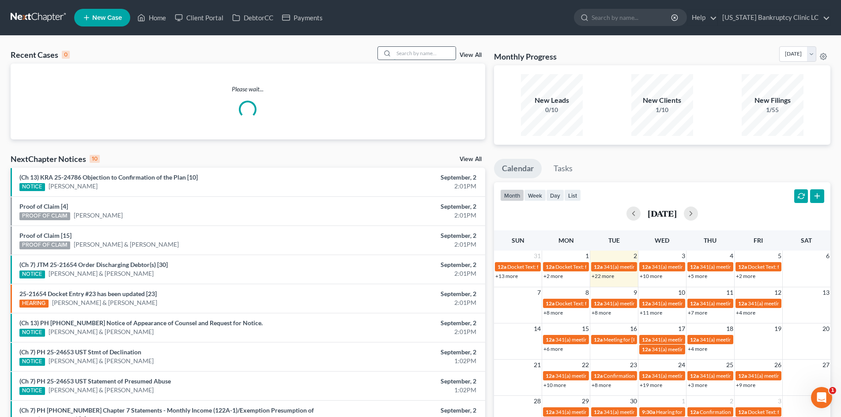
click at [445, 58] on input "search" at bounding box center [425, 53] width 62 height 13
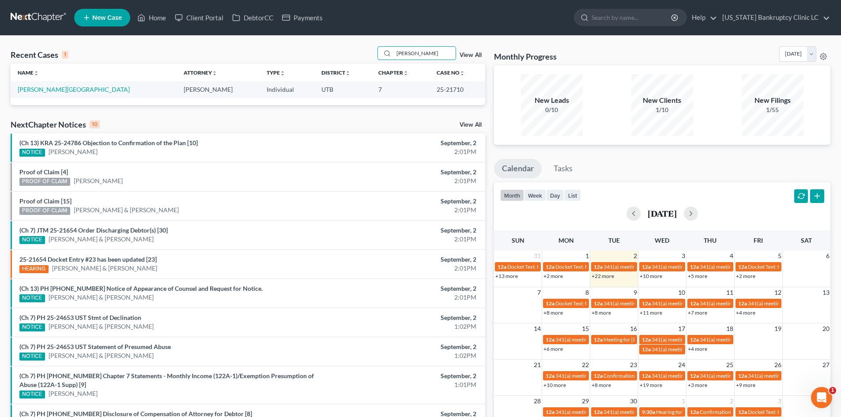
type input "[PERSON_NAME]"
click at [38, 85] on td "[PERSON_NAME][GEOGRAPHIC_DATA]" at bounding box center [94, 89] width 166 height 16
click at [38, 87] on link "[PERSON_NAME][GEOGRAPHIC_DATA]" at bounding box center [74, 90] width 112 height 8
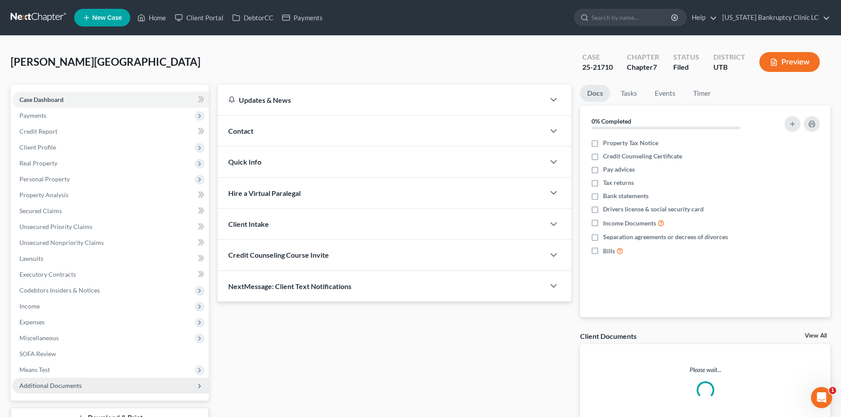
scroll to position [68, 0]
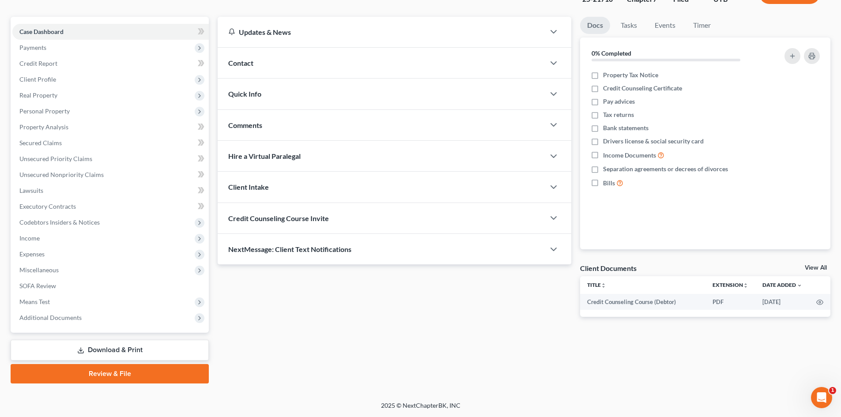
click at [53, 320] on span "Additional Documents" at bounding box center [50, 318] width 62 height 8
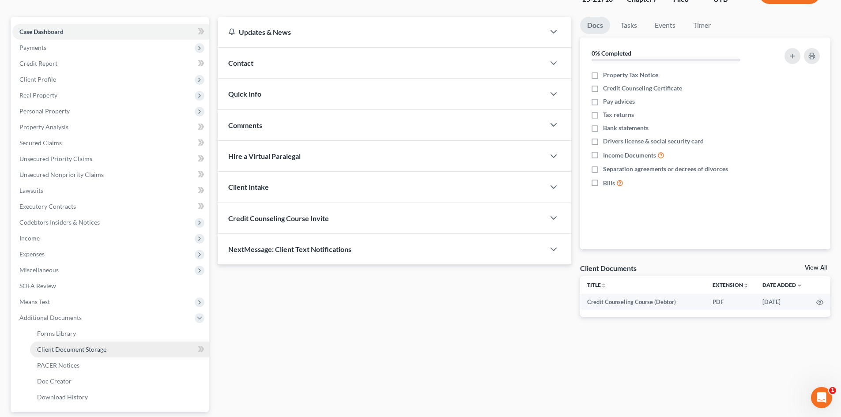
click at [84, 349] on span "Client Document Storage" at bounding box center [71, 350] width 69 height 8
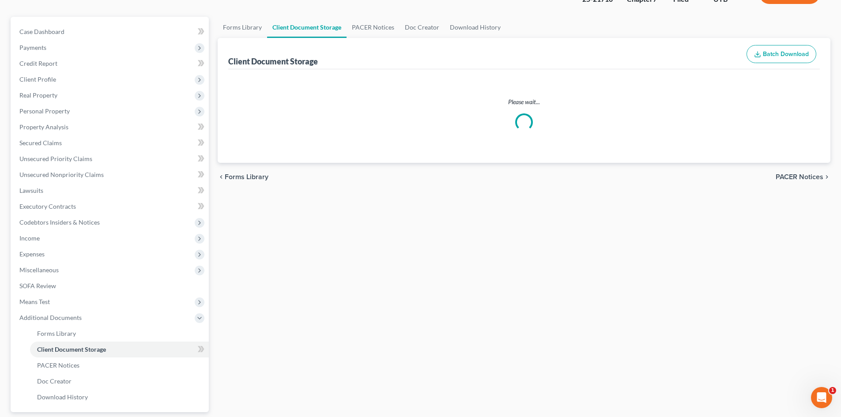
scroll to position [7, 0]
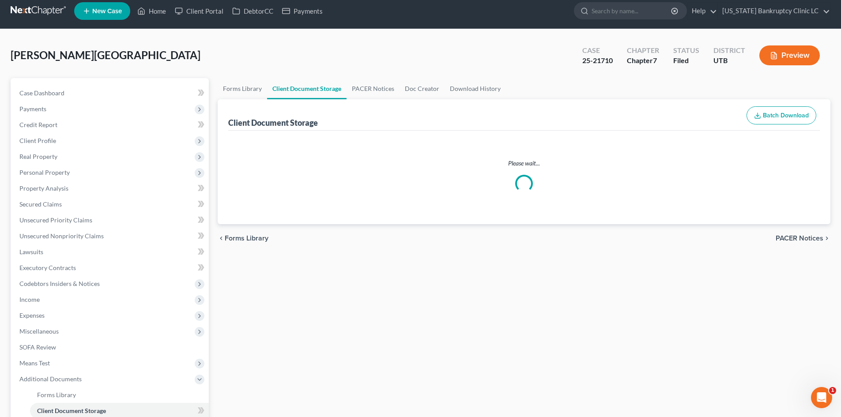
select select "30"
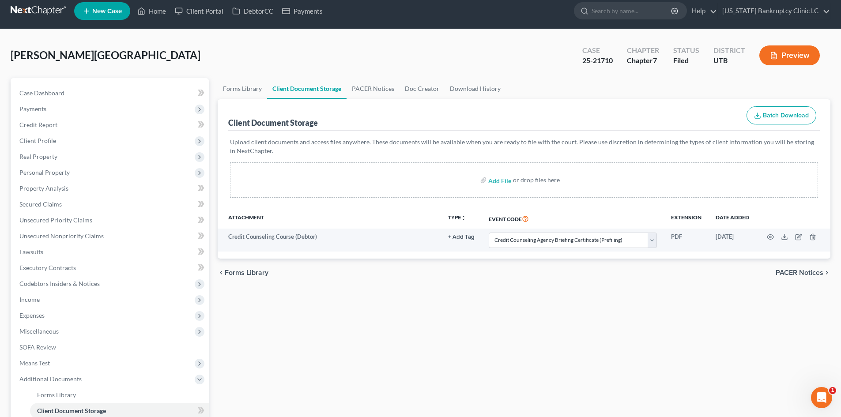
scroll to position [0, 0]
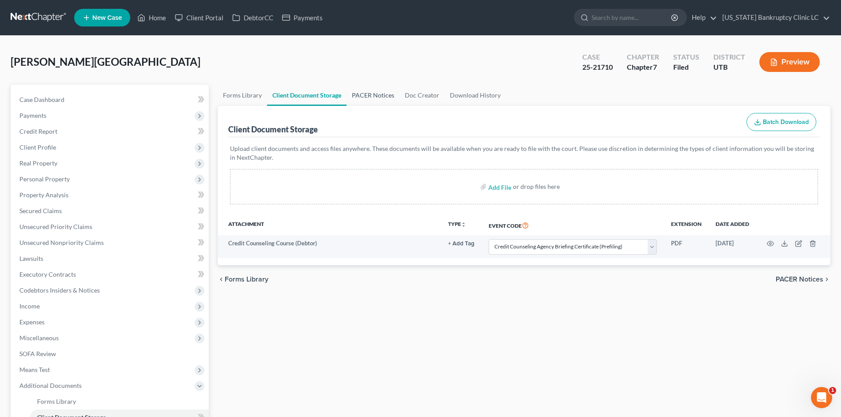
click at [377, 101] on link "PACER Notices" at bounding box center [373, 95] width 53 height 21
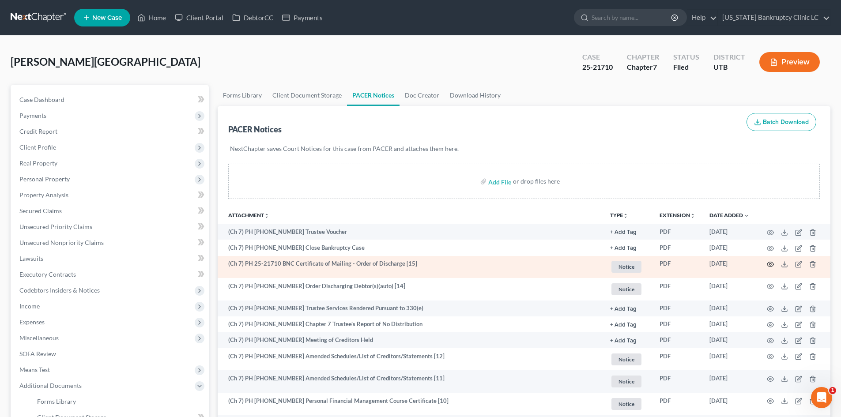
click at [769, 266] on icon "button" at bounding box center [770, 264] width 7 height 7
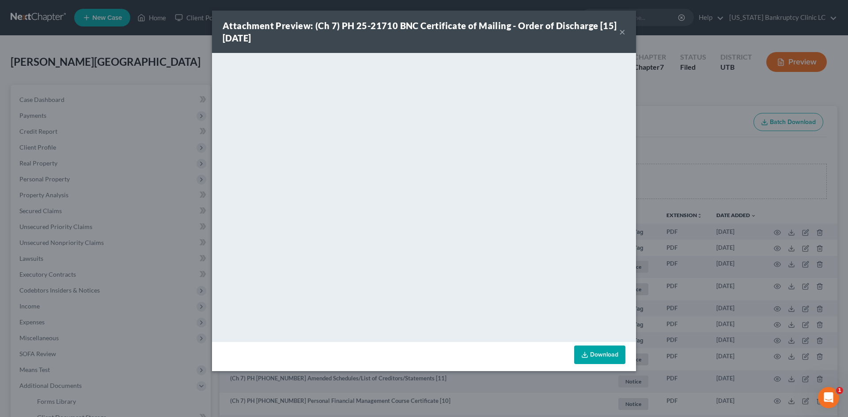
drag, startPoint x: 560, startPoint y: 26, endPoint x: 631, endPoint y: 41, distance: 73.1
click at [560, 26] on strong "Attachment Preview: (Ch 7) PH 25-21710 BNC Certificate of Mailing - Order of Di…" at bounding box center [420, 31] width 394 height 23
click at [624, 34] on button "×" at bounding box center [622, 31] width 6 height 11
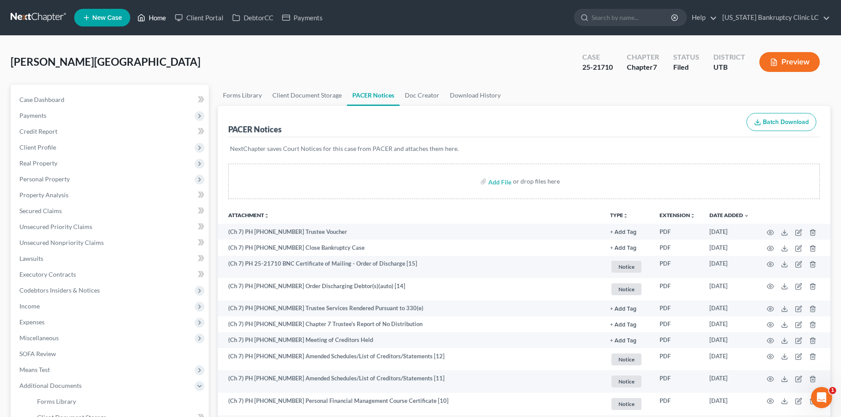
click at [158, 14] on link "Home" at bounding box center [152, 18] width 38 height 16
